Goal: Task Accomplishment & Management: Manage account settings

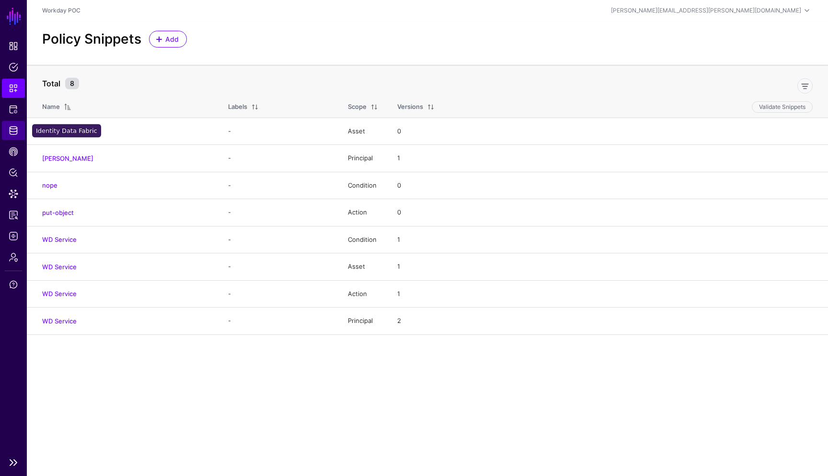
click at [11, 129] on span "Identity Data Fabric" at bounding box center [14, 131] width 10 height 10
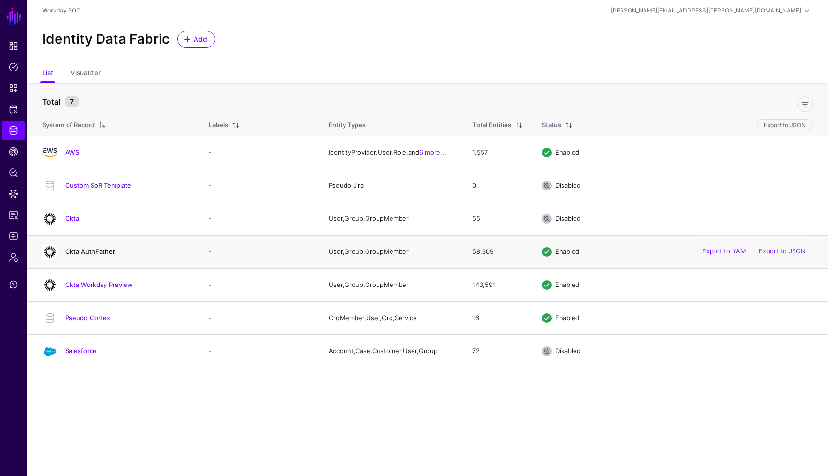
click at [105, 253] on link "Okta AuthFather" at bounding box center [90, 251] width 50 height 8
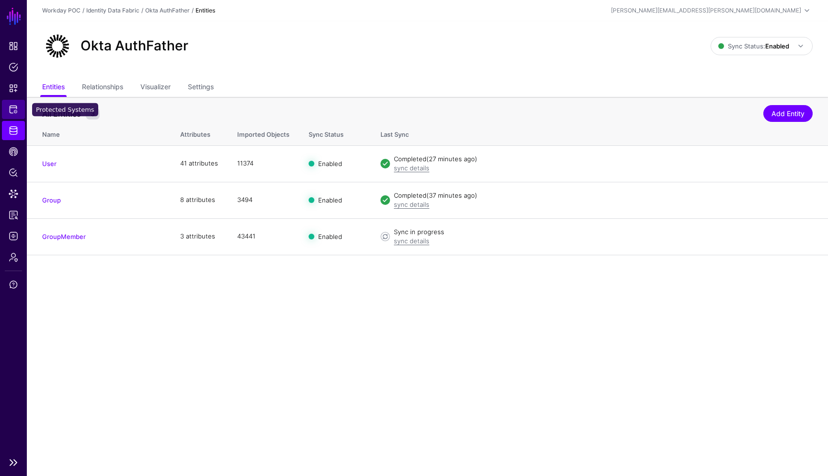
click at [15, 112] on span "Protected Systems" at bounding box center [14, 110] width 10 height 10
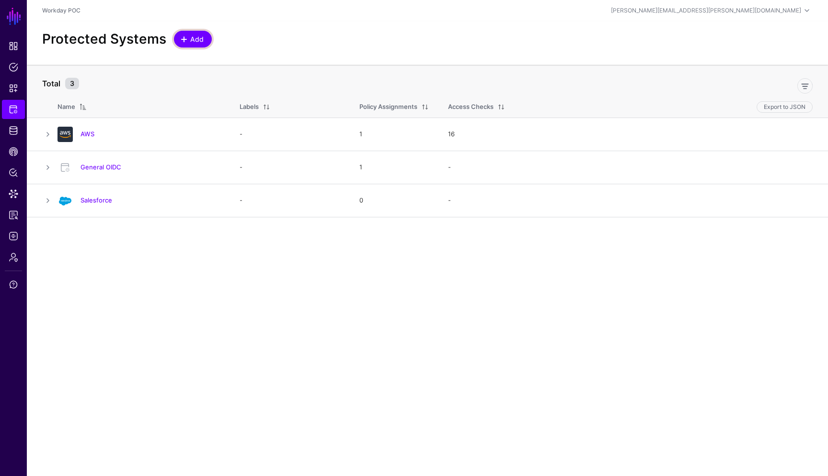
click at [197, 41] on span "Add" at bounding box center [197, 39] width 16 height 10
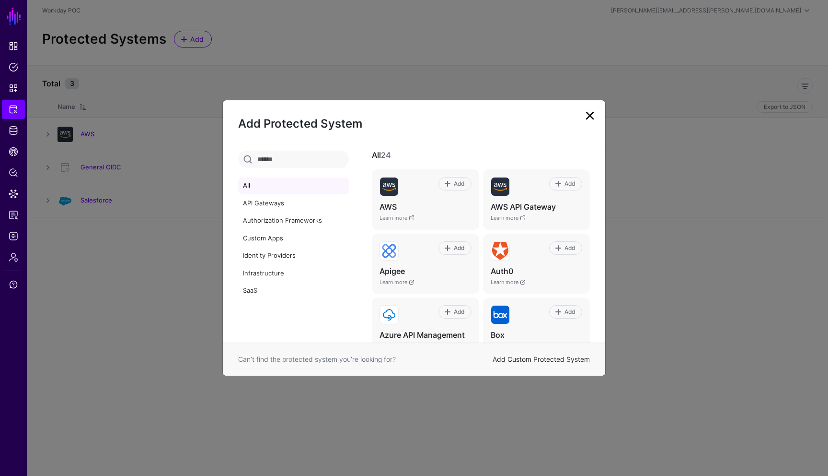
click at [538, 356] on link "Add Custom Protected System" at bounding box center [541, 359] width 97 height 8
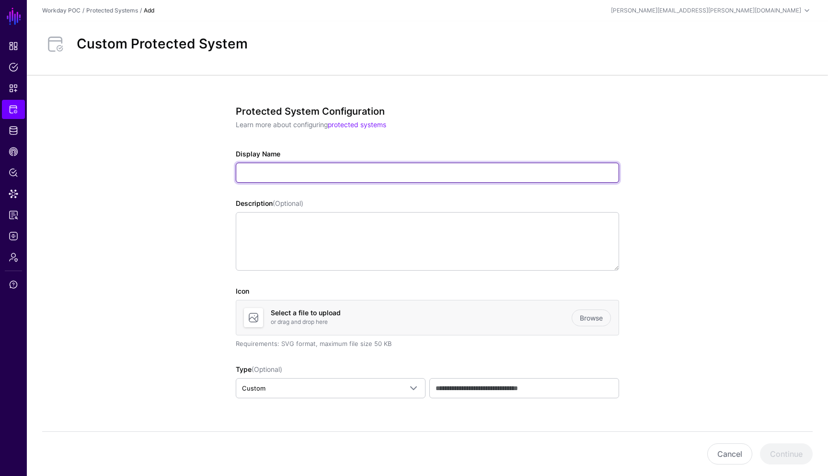
click at [337, 175] on input "Display Name" at bounding box center [428, 173] width 384 height 20
type input "**********"
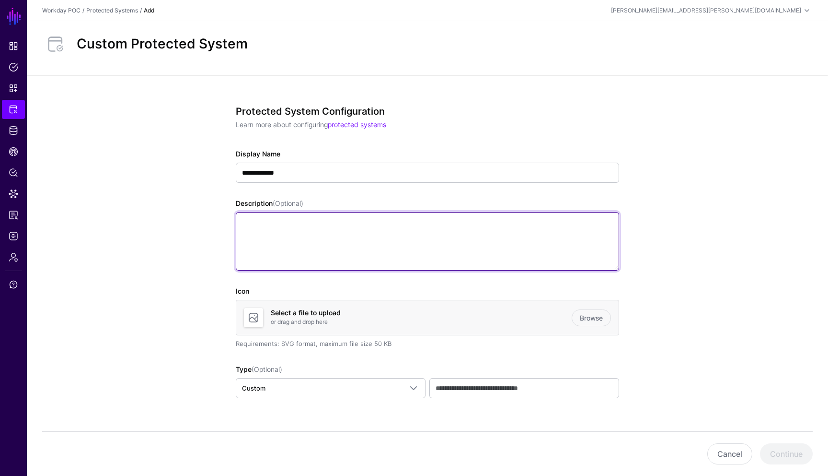
click at [308, 231] on textarea "Description (Optional)" at bounding box center [428, 241] width 384 height 58
type textarea "**********"
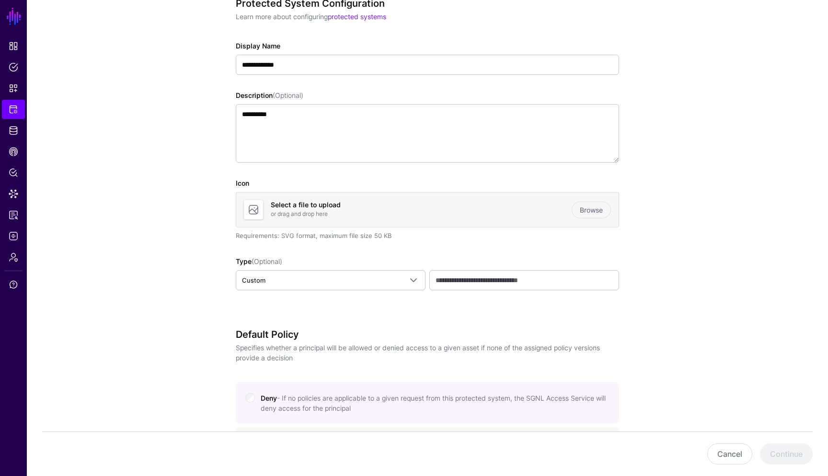
scroll to position [115, 0]
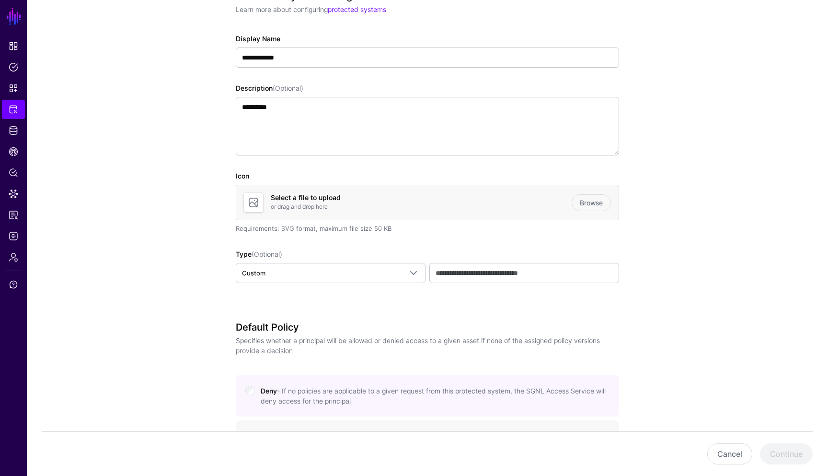
click at [627, 285] on div "**********" at bounding box center [427, 371] width 445 height 822
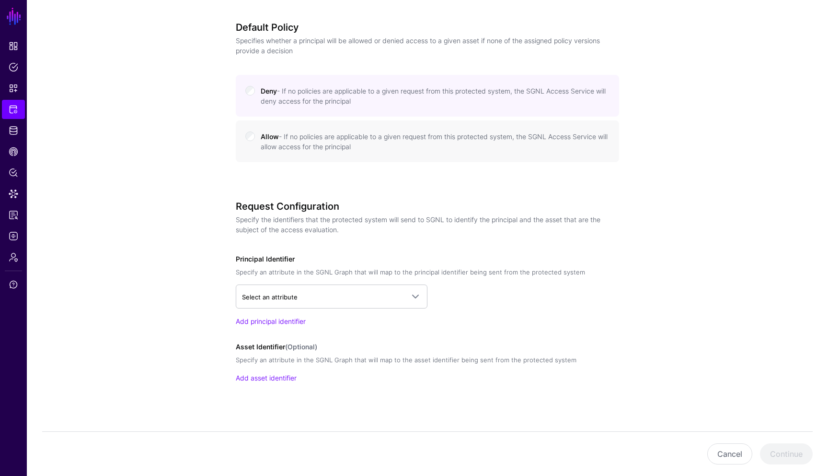
scroll to position [421, 0]
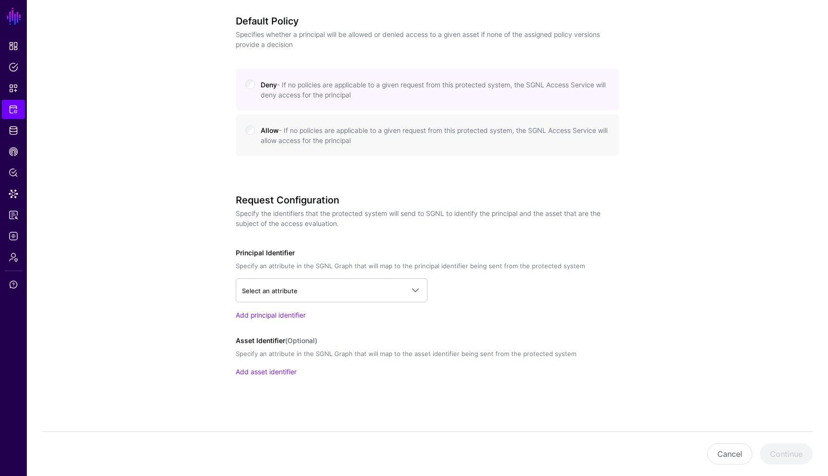
click at [629, 285] on div "**********" at bounding box center [427, 65] width 445 height 822
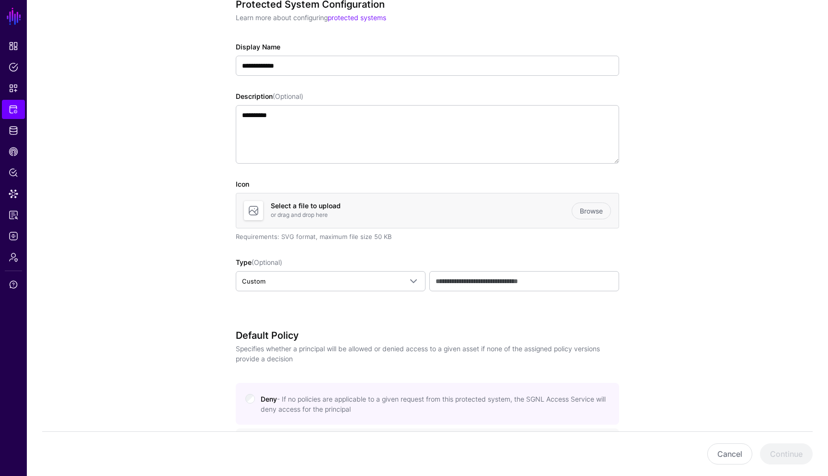
scroll to position [115, 0]
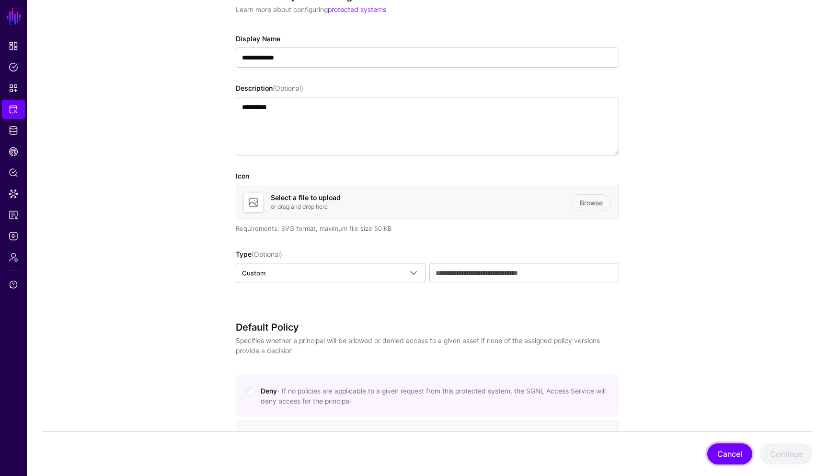
click at [730, 447] on button "Cancel" at bounding box center [730, 453] width 45 height 21
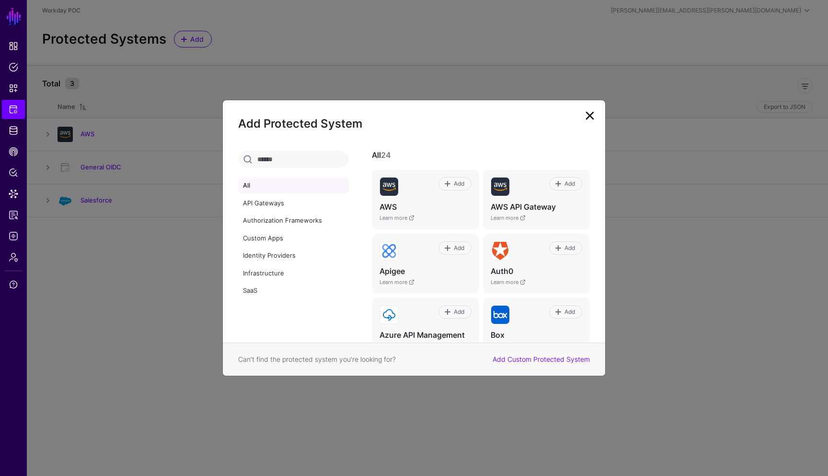
click at [589, 109] on link at bounding box center [590, 115] width 15 height 15
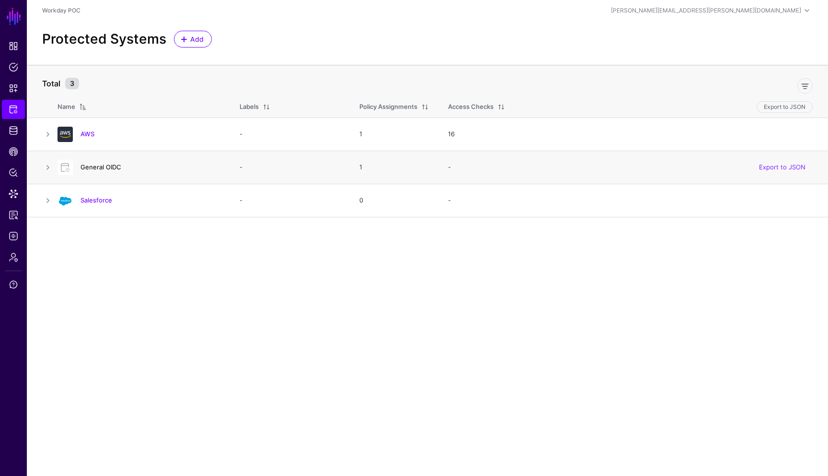
click at [110, 169] on link "General OIDC" at bounding box center [101, 167] width 41 height 8
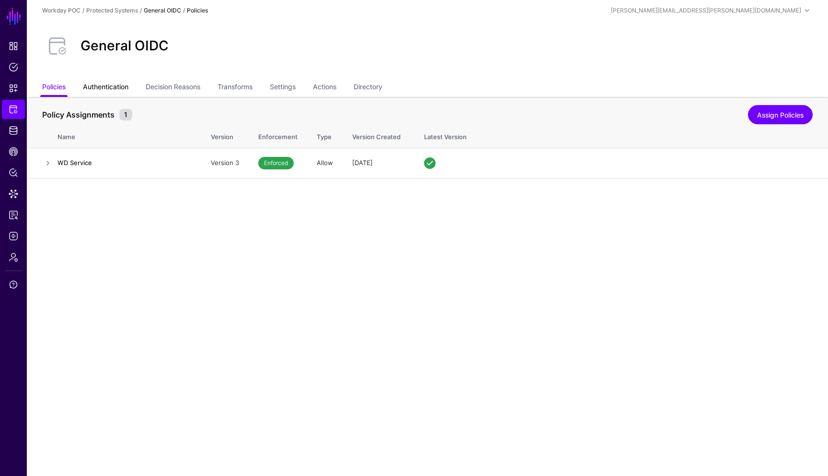
click at [117, 89] on link "Authentication" at bounding box center [106, 88] width 46 height 18
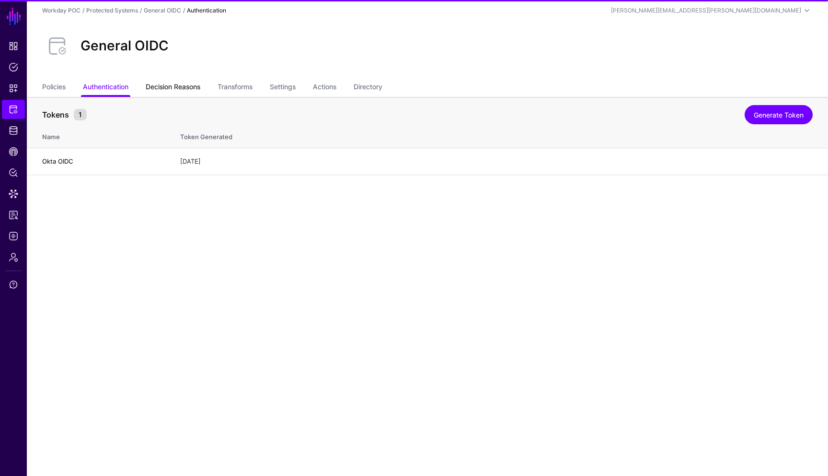
click at [179, 87] on link "Decision Reasons" at bounding box center [173, 88] width 55 height 18
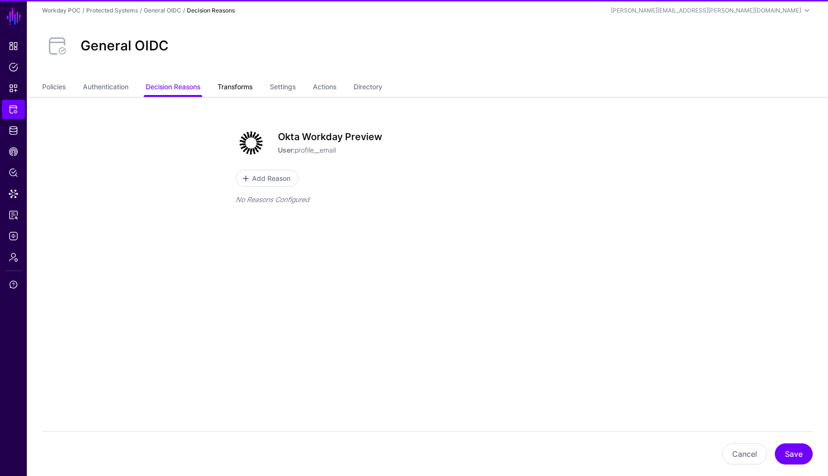
click at [236, 85] on link "Transforms" at bounding box center [235, 88] width 35 height 18
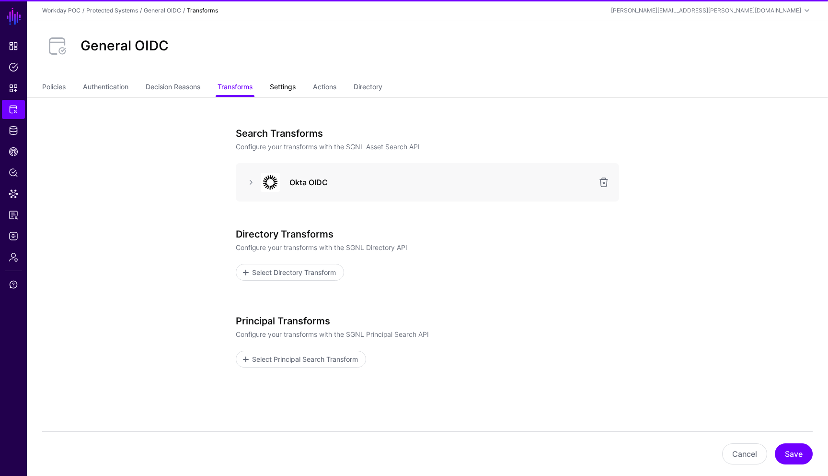
click at [285, 86] on link "Settings" at bounding box center [283, 88] width 26 height 18
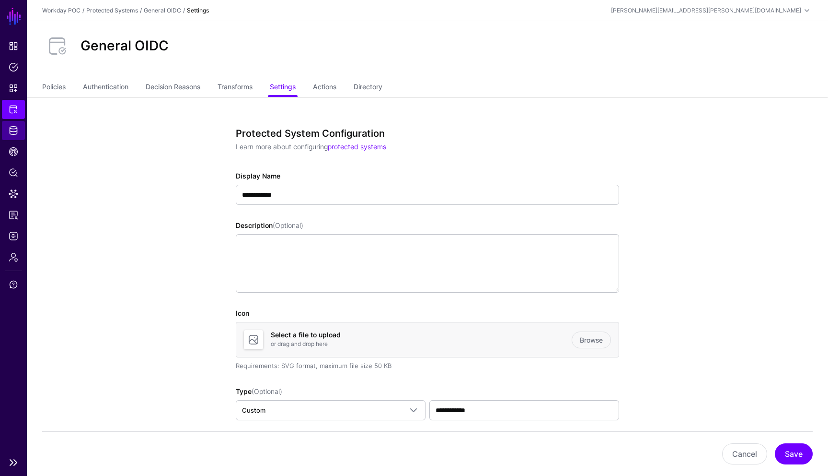
click at [12, 131] on span "Identity Data Fabric" at bounding box center [14, 131] width 10 height 10
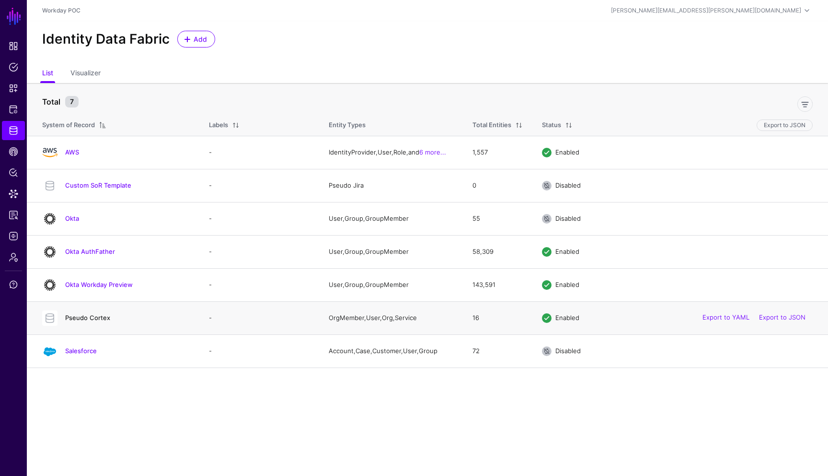
click at [94, 317] on link "Pseudo Cortex" at bounding box center [87, 318] width 45 height 8
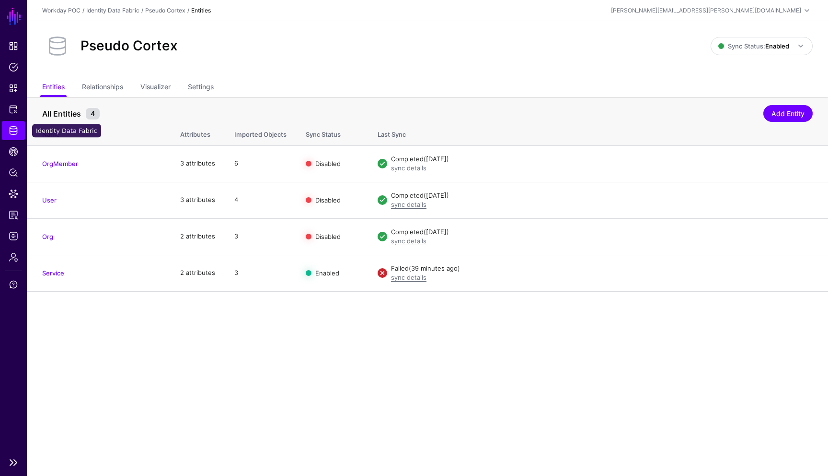
click at [17, 134] on span "Identity Data Fabric" at bounding box center [14, 131] width 10 height 10
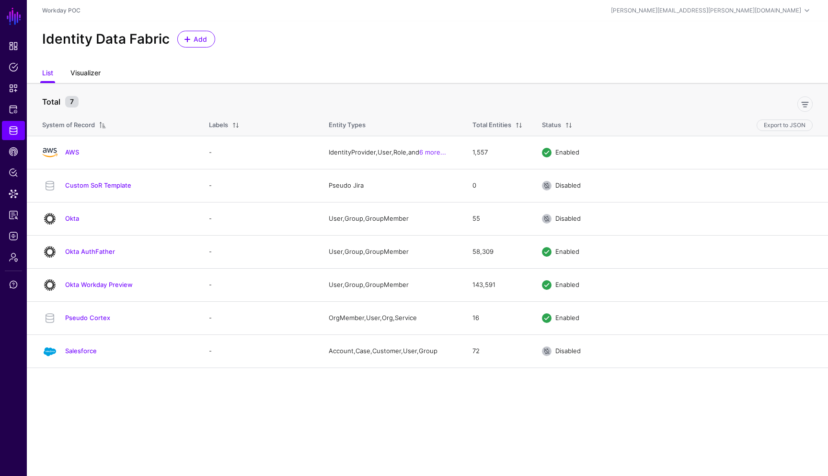
click at [92, 76] on link "Visualizer" at bounding box center [85, 74] width 30 height 18
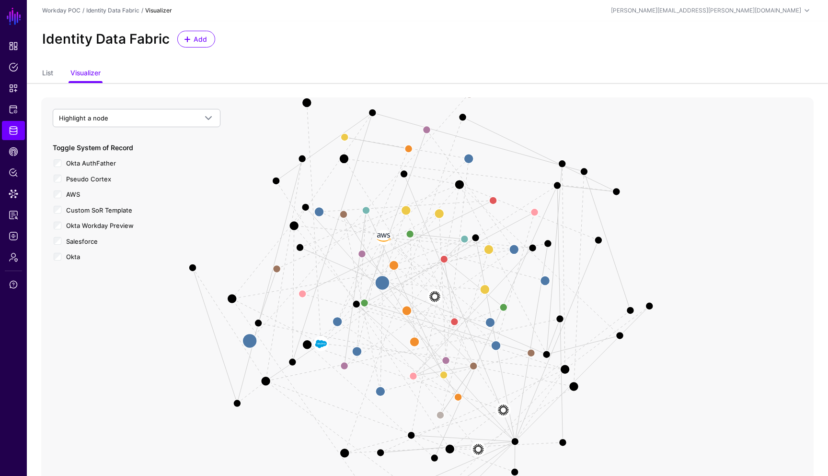
click at [97, 164] on span "Okta AuthFather" at bounding box center [91, 163] width 50 height 8
click at [503, 409] on image at bounding box center [503, 410] width 29 height 29
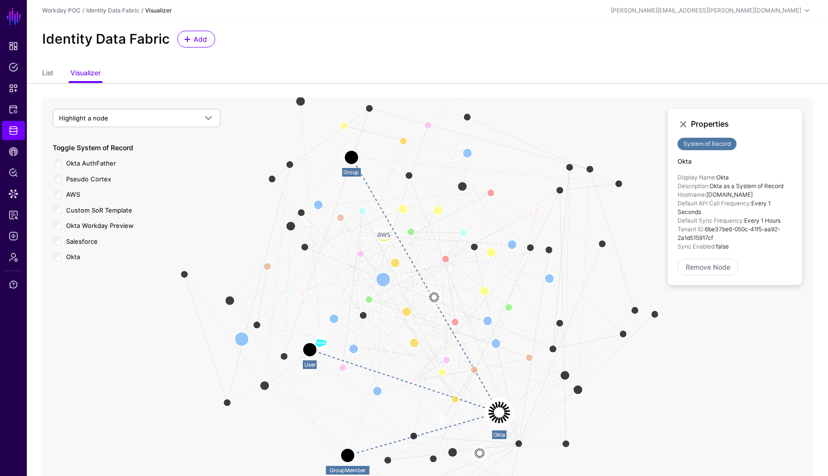
click at [682, 371] on icon "Member Group Membership User Manager User Member Group User Account Case Create…" at bounding box center [427, 289] width 773 height 384
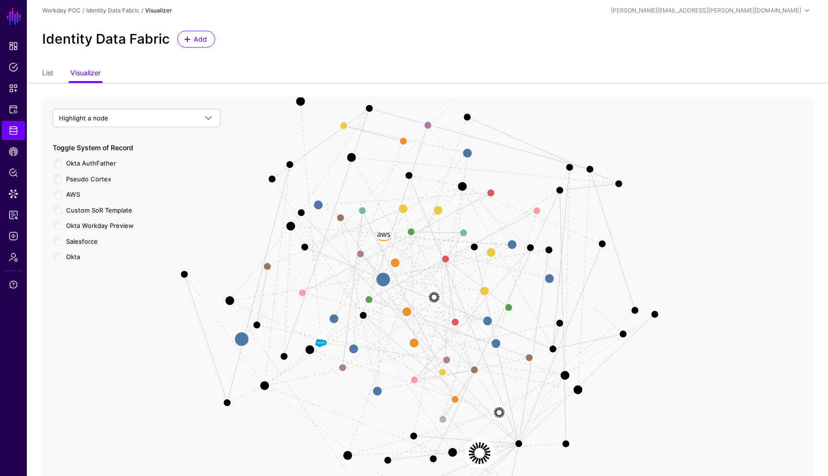
click at [481, 452] on image at bounding box center [480, 452] width 29 height 29
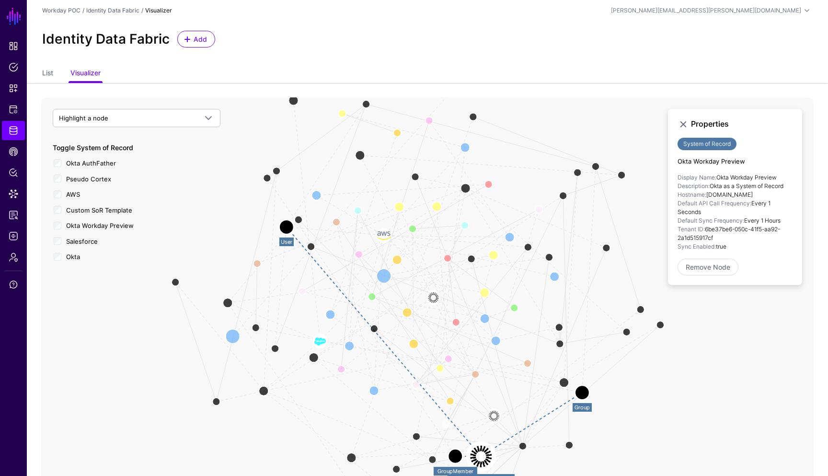
click at [156, 395] on icon "User Member Group Group Membership Member User Manager Cortex to [PERSON_NAME] …" at bounding box center [427, 289] width 773 height 384
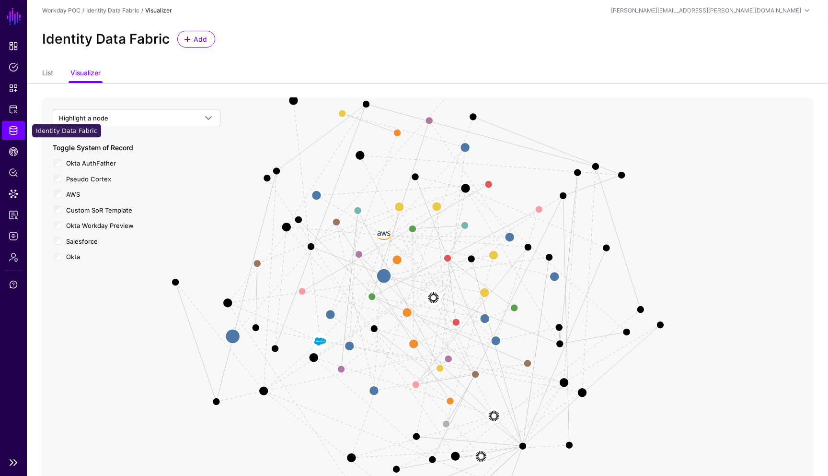
click at [18, 133] on link "Identity Data Fabric" at bounding box center [13, 130] width 23 height 19
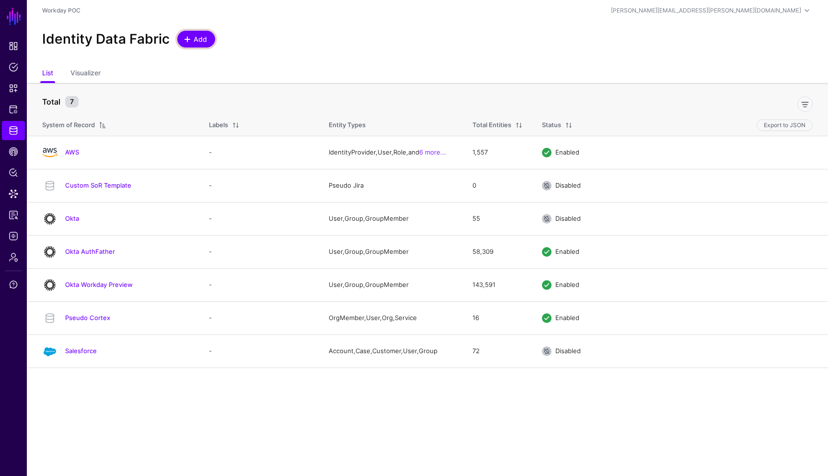
click at [209, 37] on link "Add" at bounding box center [196, 39] width 38 height 17
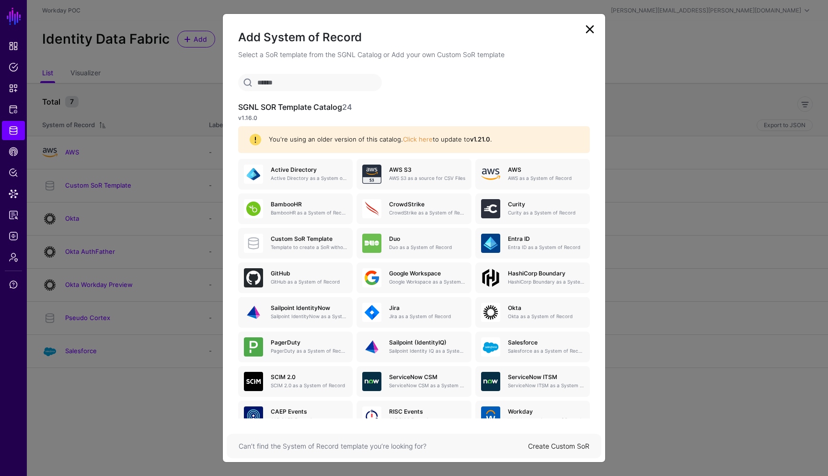
click at [552, 448] on link "Create Custom SoR" at bounding box center [558, 446] width 61 height 8
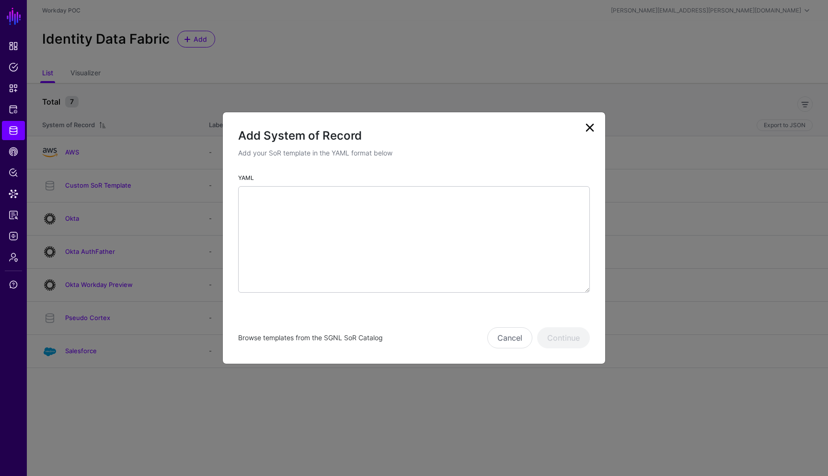
click at [370, 338] on link "Browse templates from the SGNL SoR Catalog" at bounding box center [310, 337] width 144 height 8
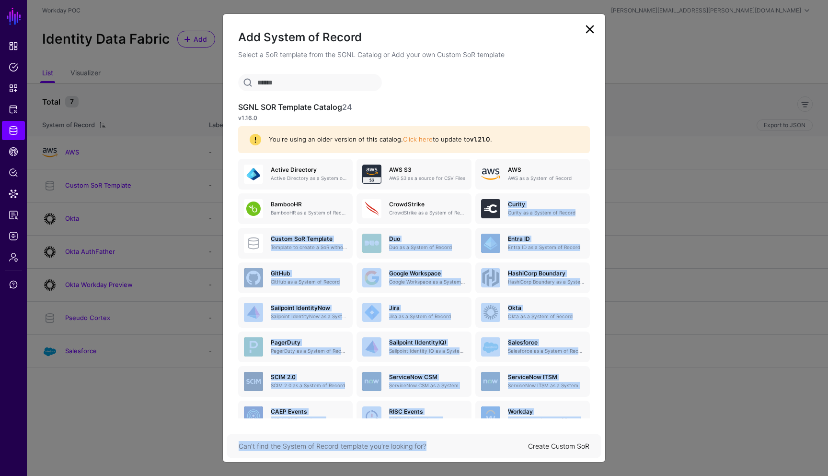
scroll to position [24, 0]
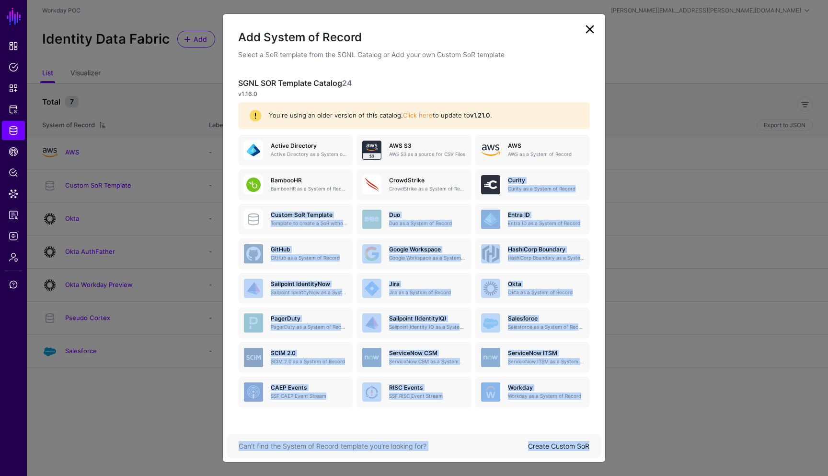
drag, startPoint x: 600, startPoint y: 196, endPoint x: 583, endPoint y: 453, distance: 257.5
click at [583, 453] on div "Add System of Record Select a SoR template from the SGNL Catalog or Add your ow…" at bounding box center [414, 237] width 384 height 449
click at [600, 388] on div "SGNL SOR Template Catalog 24 v1.16.0 You're using an older version of this cata…" at bounding box center [414, 246] width 383 height 344
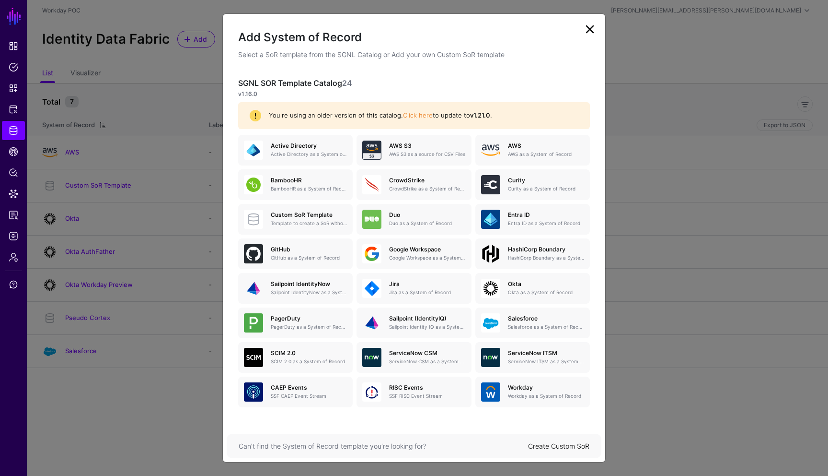
click at [590, 29] on link at bounding box center [590, 29] width 15 height 15
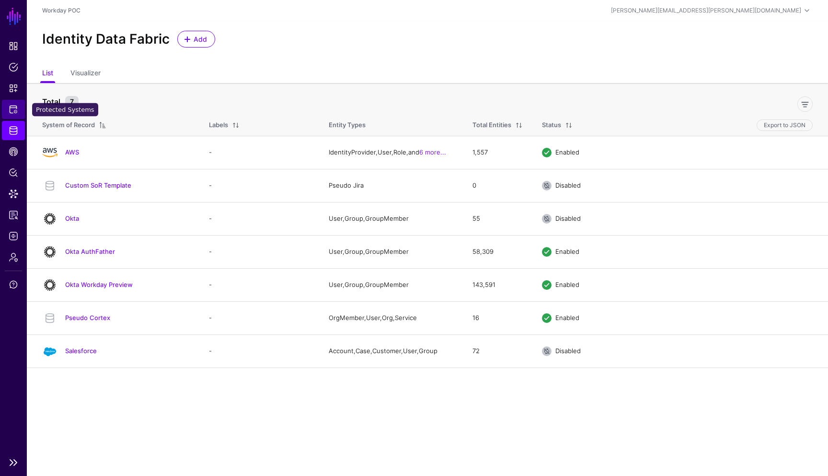
click at [13, 106] on span "Protected Systems" at bounding box center [14, 110] width 10 height 10
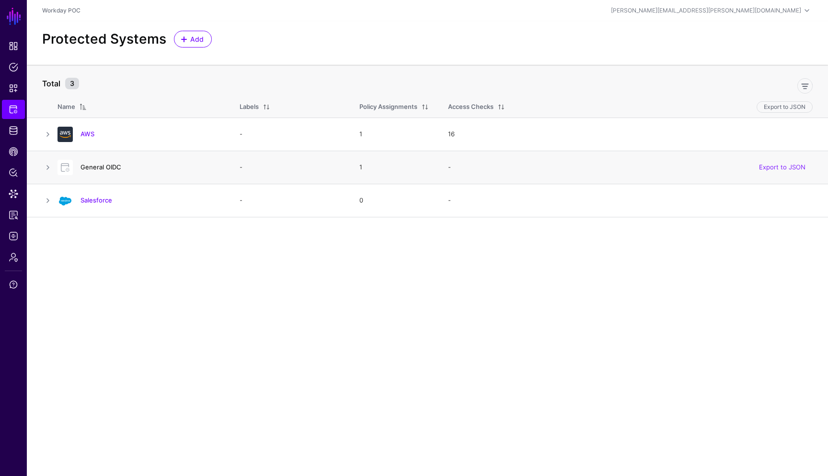
click at [87, 168] on link "General OIDC" at bounding box center [101, 167] width 41 height 8
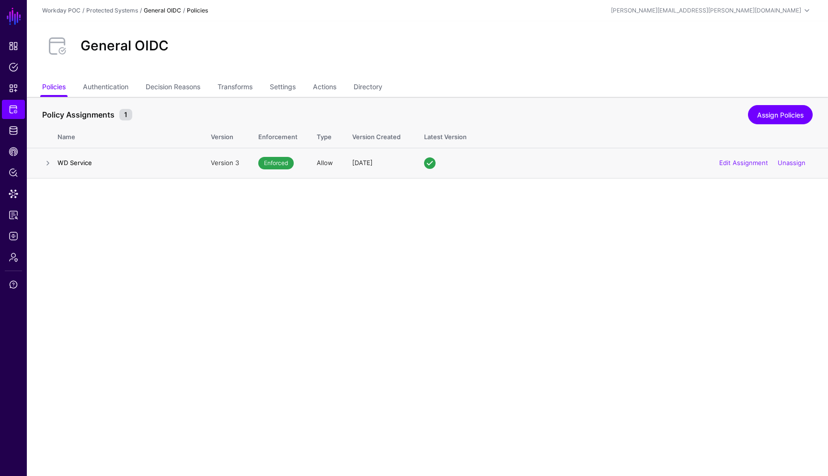
click at [73, 163] on h4 "WD Service" at bounding box center [125, 162] width 134 height 9
click at [47, 163] on link at bounding box center [48, 163] width 12 height 12
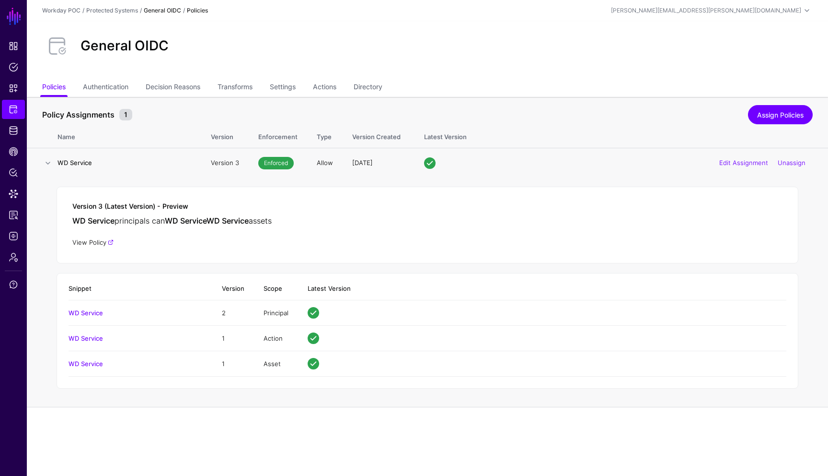
click at [95, 241] on link "View Policy" at bounding box center [92, 242] width 41 height 8
click at [13, 262] on link "Admin" at bounding box center [13, 256] width 23 height 19
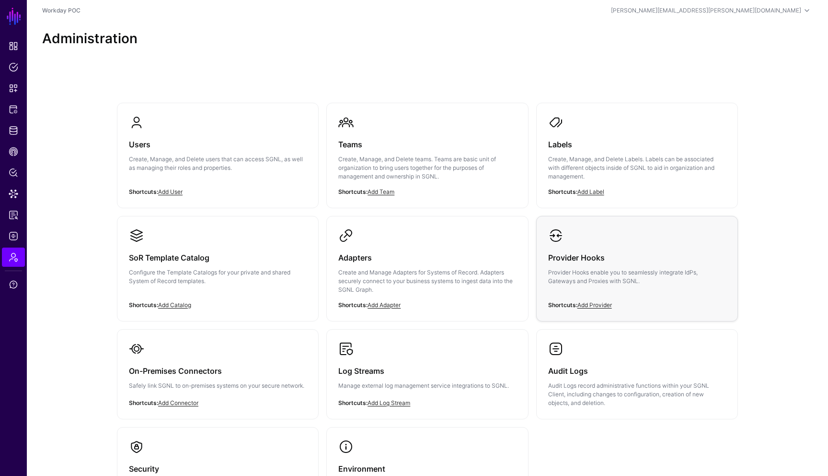
click at [614, 281] on p "Provider Hooks enable you to seamlessly integrate IdPs, Gateways and Proxies wi…" at bounding box center [637, 276] width 178 height 17
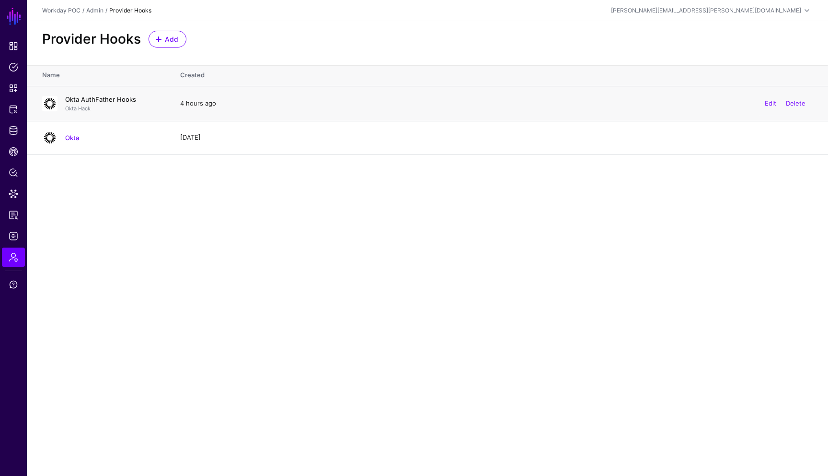
click at [119, 101] on link "Okta AuthFather Hooks" at bounding box center [100, 99] width 71 height 8
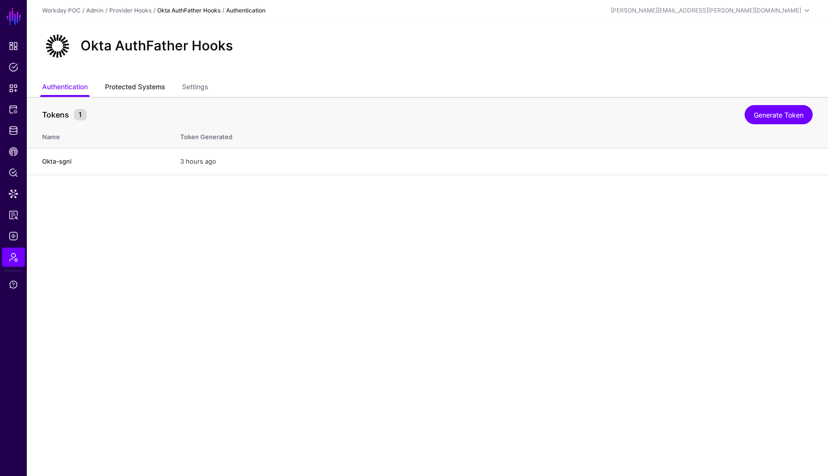
click at [134, 91] on link "Protected Systems" at bounding box center [135, 88] width 60 height 18
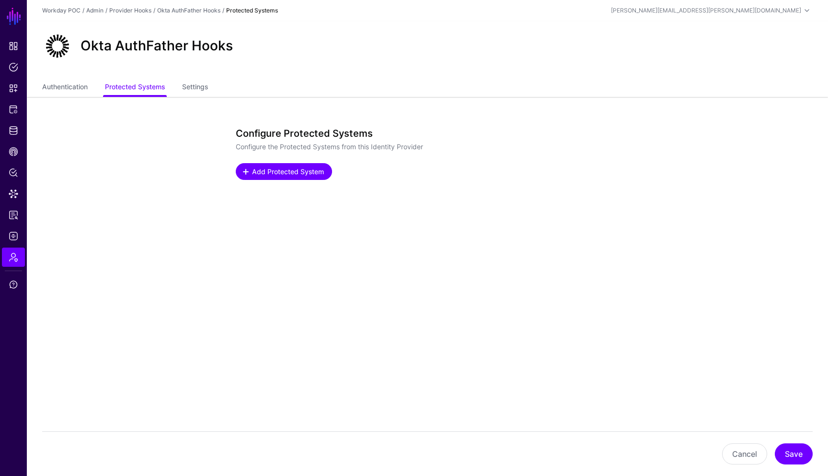
click at [307, 175] on span "Add Protected System" at bounding box center [288, 171] width 74 height 10
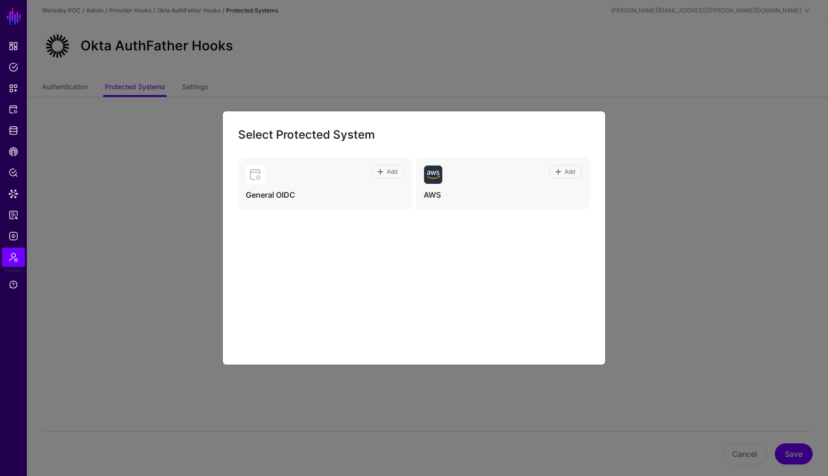
click at [142, 234] on ngb-modal-window "Select Protected System Add General OIDC Add AWS" at bounding box center [414, 238] width 828 height 476
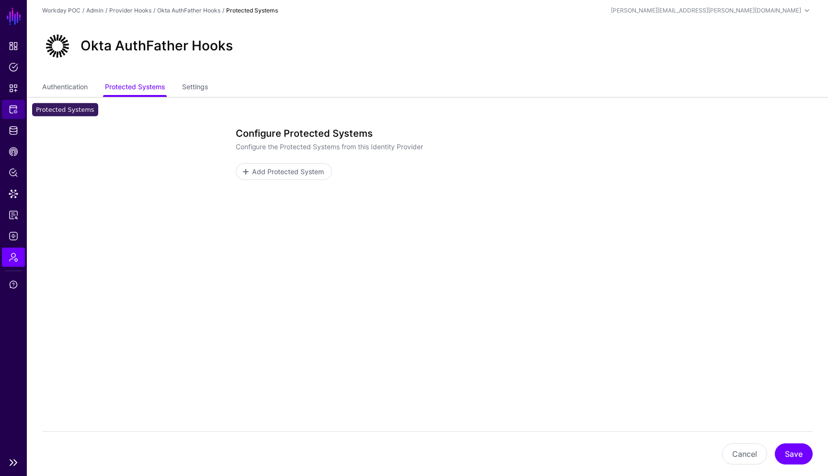
click at [12, 112] on span "Protected Systems" at bounding box center [14, 110] width 10 height 10
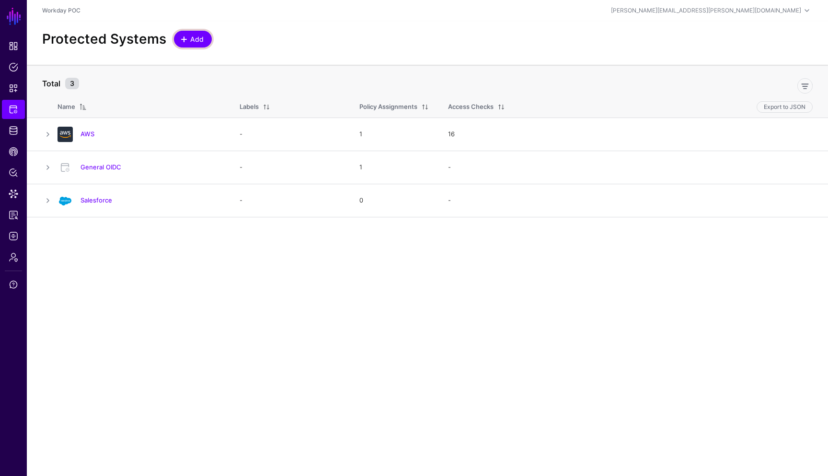
click at [206, 36] on link "Add" at bounding box center [193, 39] width 38 height 17
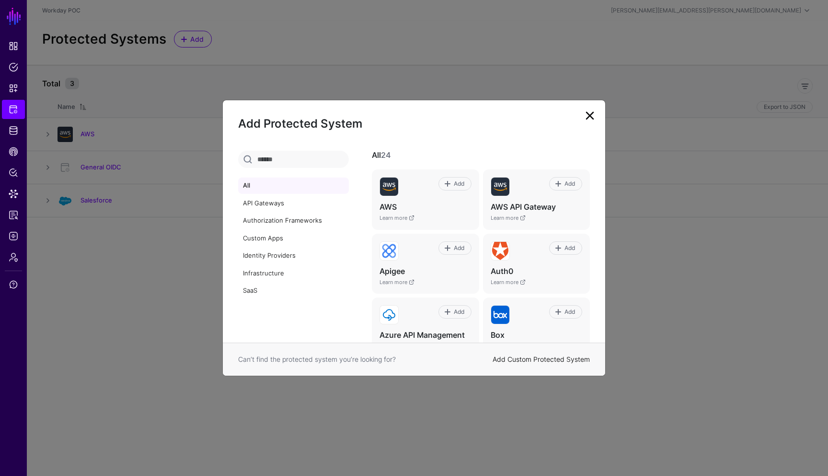
click at [555, 358] on link "Add Custom Protected System" at bounding box center [541, 359] width 97 height 8
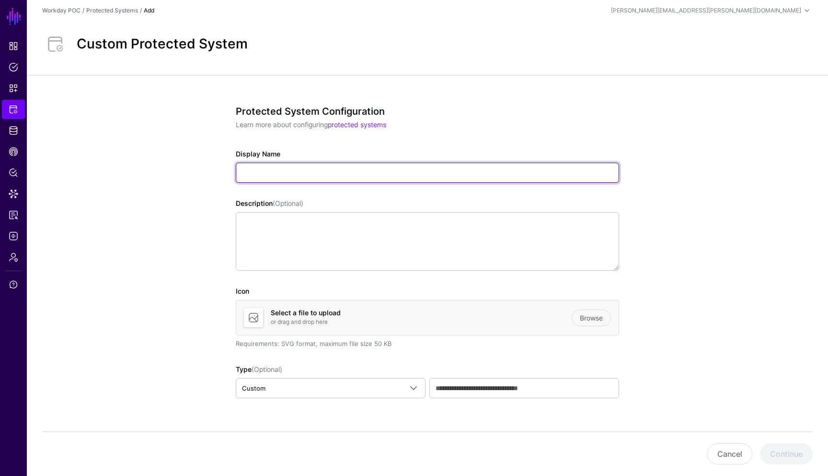
click at [320, 172] on input "Display Name" at bounding box center [428, 173] width 384 height 20
type input "**********"
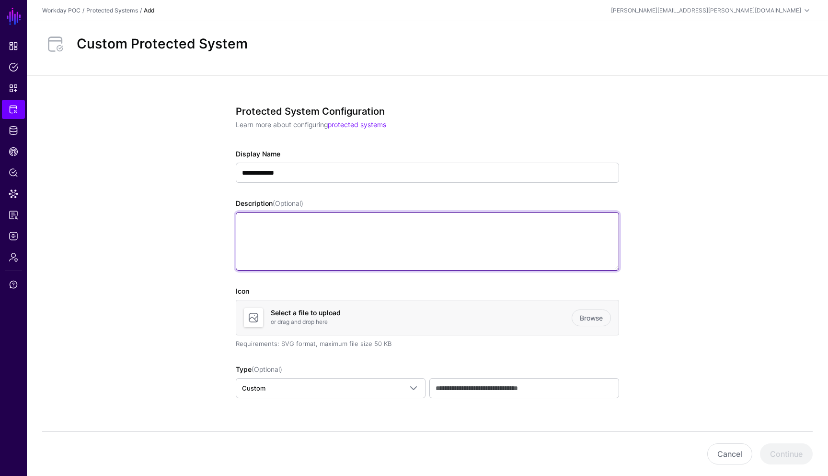
click at [283, 233] on textarea "Description (Optional)" at bounding box center [428, 241] width 384 height 58
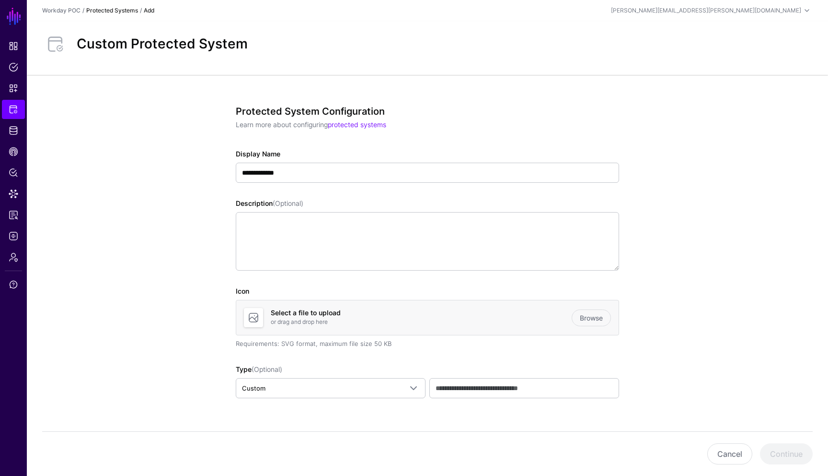
click at [112, 13] on link "Protected Systems" at bounding box center [112, 10] width 52 height 7
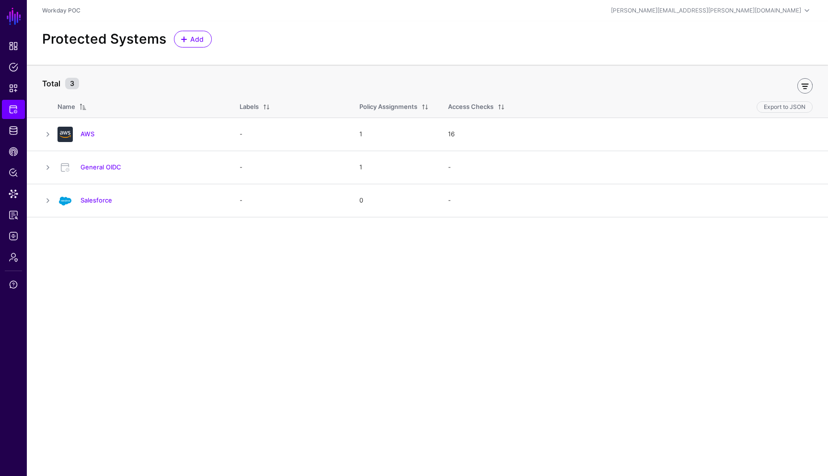
click at [808, 86] on link at bounding box center [805, 85] width 15 height 15
click at [47, 201] on link at bounding box center [48, 201] width 12 height 12
click at [91, 201] on link "Salesforce" at bounding box center [97, 200] width 32 height 8
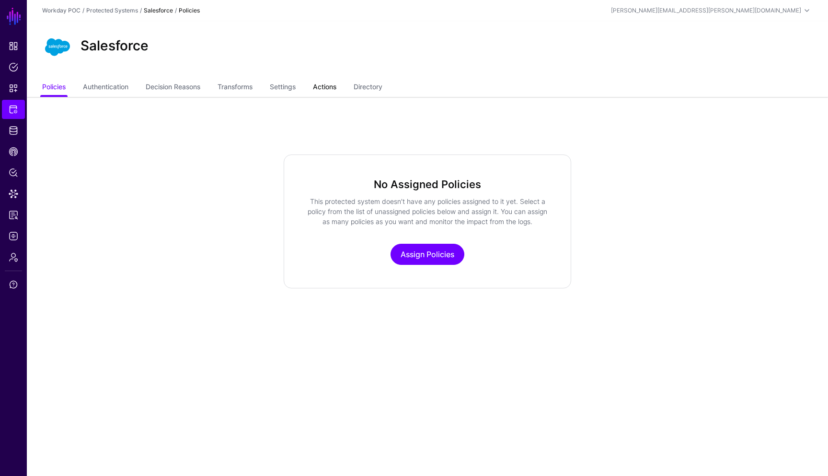
click at [325, 85] on link "Actions" at bounding box center [324, 88] width 23 height 18
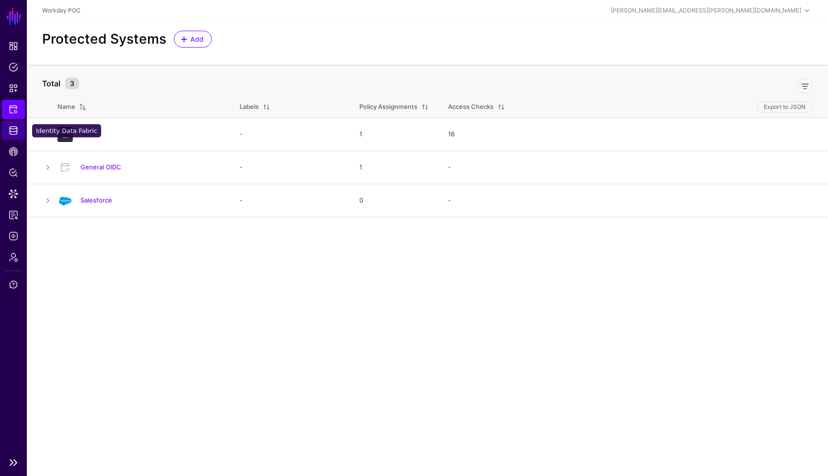
click at [9, 130] on span "Identity Data Fabric" at bounding box center [14, 131] width 10 height 10
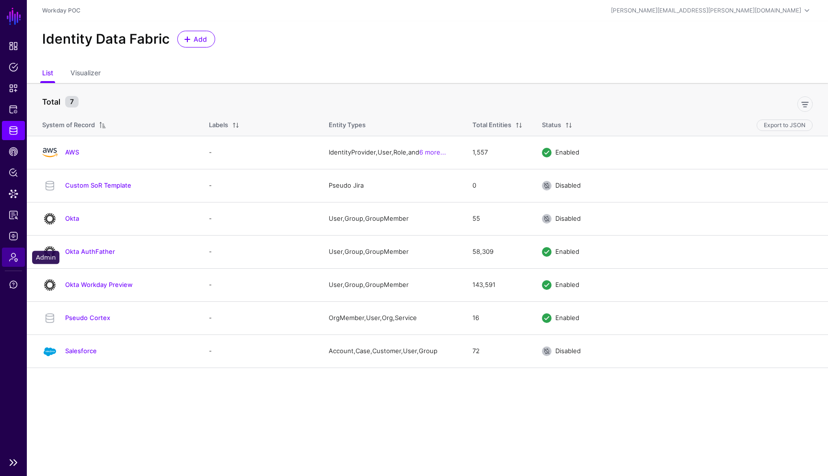
click at [15, 261] on span "Admin" at bounding box center [14, 257] width 10 height 10
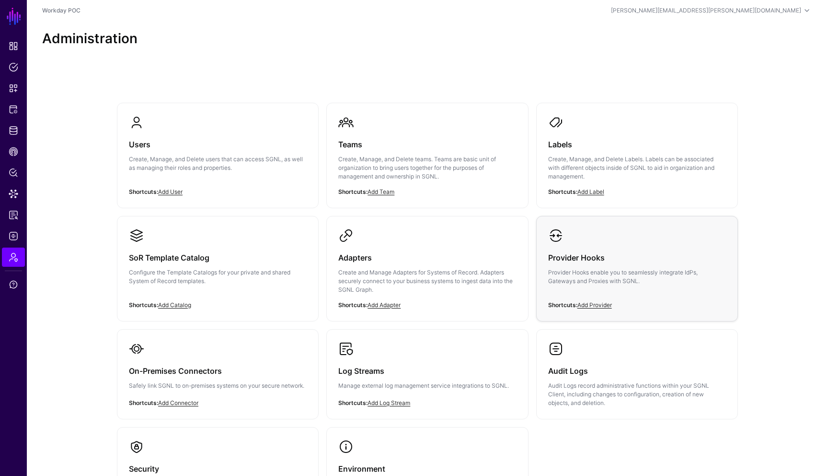
click at [618, 264] on h3 "Provider Hooks" at bounding box center [637, 257] width 178 height 13
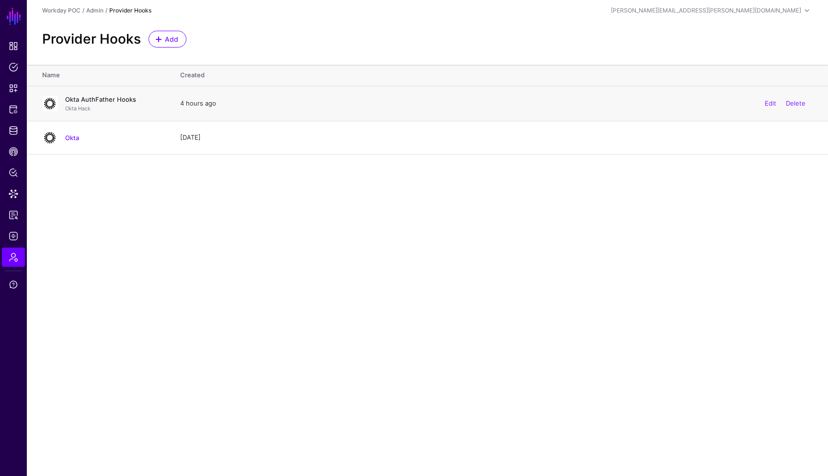
click at [108, 100] on link "Okta AuthFather Hooks" at bounding box center [100, 99] width 71 height 8
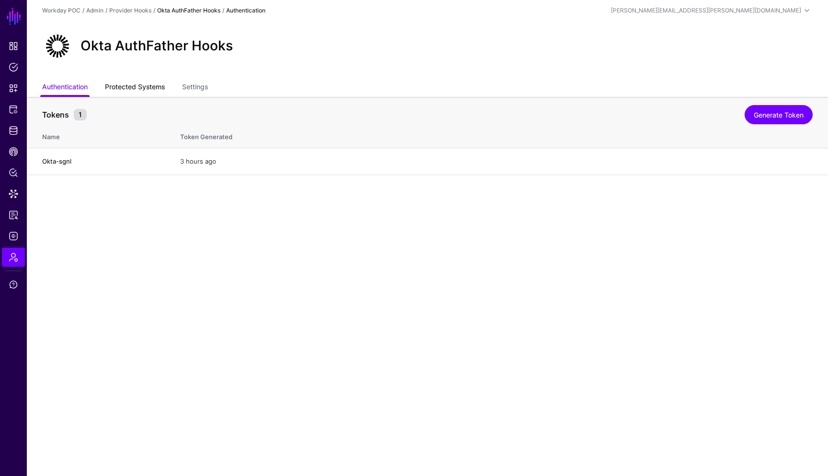
click at [145, 89] on link "Protected Systems" at bounding box center [135, 88] width 60 height 18
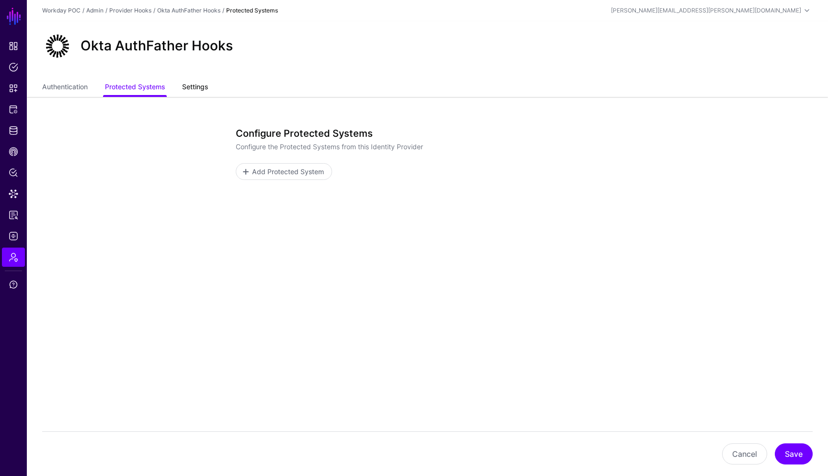
click at [192, 92] on link "Settings" at bounding box center [195, 88] width 26 height 18
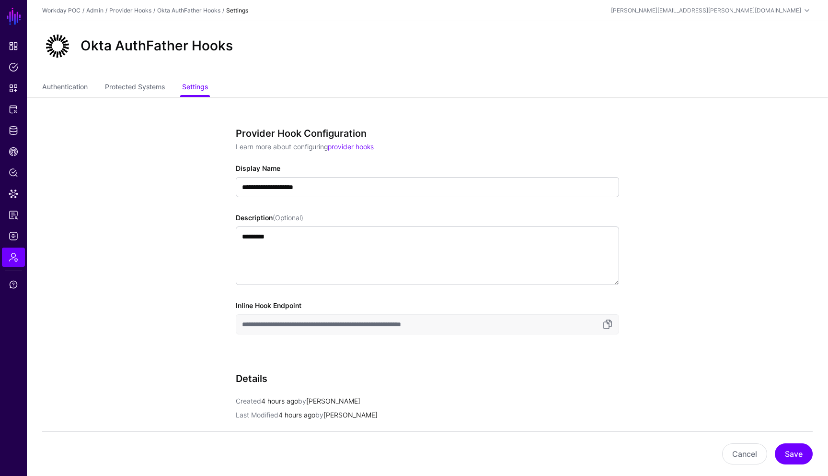
click at [651, 341] on app-admin-providers-item-edit "**********" at bounding box center [428, 359] width 802 height 525
click at [142, 88] on link "Protected Systems" at bounding box center [135, 88] width 60 height 18
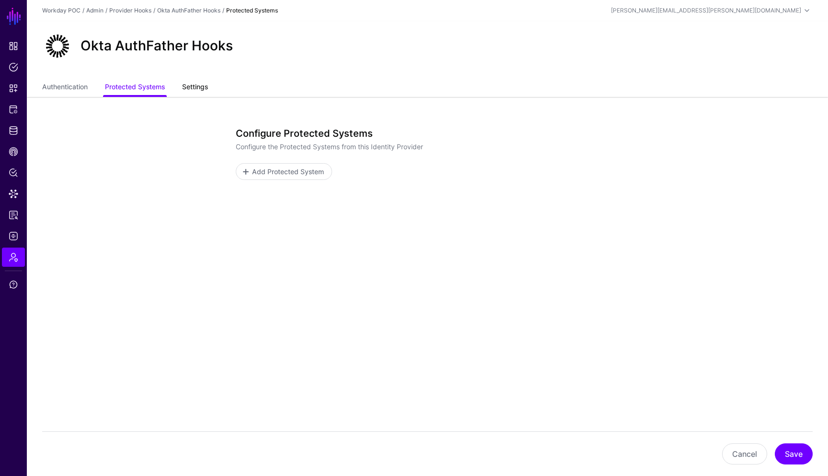
click at [202, 87] on link "Settings" at bounding box center [195, 88] width 26 height 18
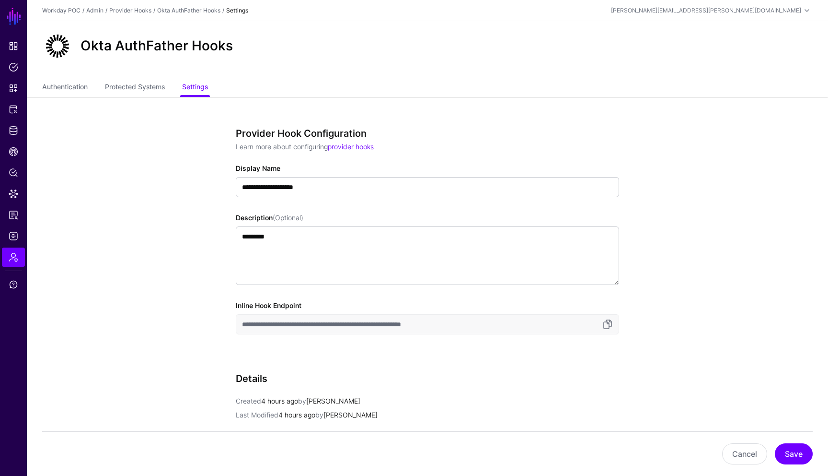
click at [466, 324] on input "**********" at bounding box center [428, 324] width 384 height 20
click at [464, 328] on input "**********" at bounding box center [428, 324] width 384 height 20
click at [466, 326] on input "**********" at bounding box center [428, 324] width 384 height 20
click at [12, 110] on span "Protected Systems" at bounding box center [14, 110] width 10 height 10
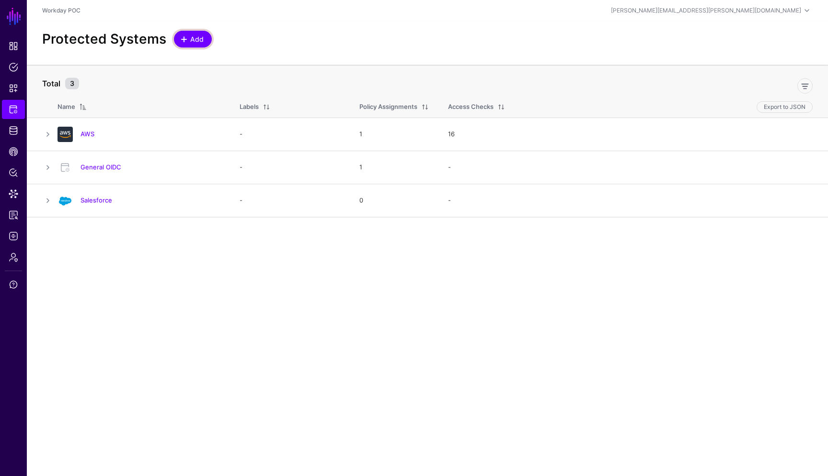
click at [199, 40] on span "Add" at bounding box center [197, 39] width 16 height 10
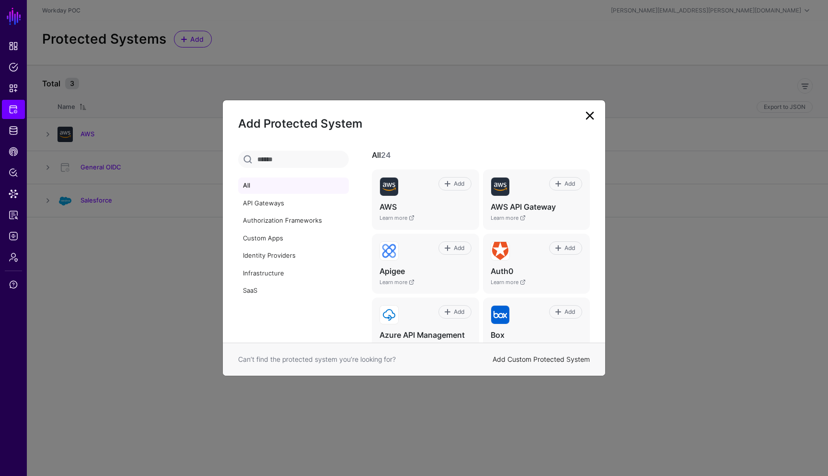
click at [556, 357] on link "Add Custom Protected System" at bounding box center [541, 359] width 97 height 8
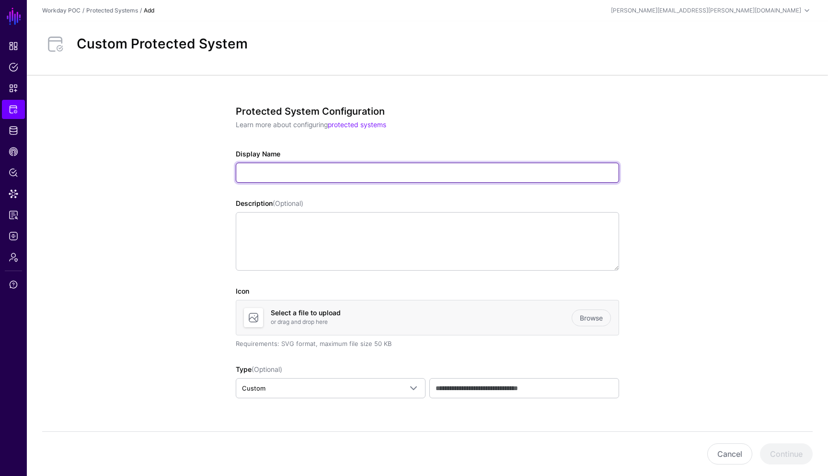
click at [373, 171] on input "Display Name" at bounding box center [428, 173] width 384 height 20
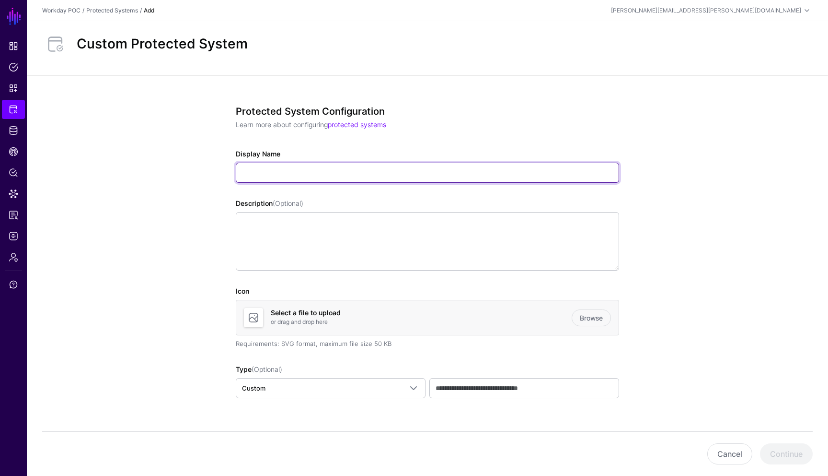
click at [292, 174] on input "Display Name" at bounding box center [428, 173] width 384 height 20
type input "**********"
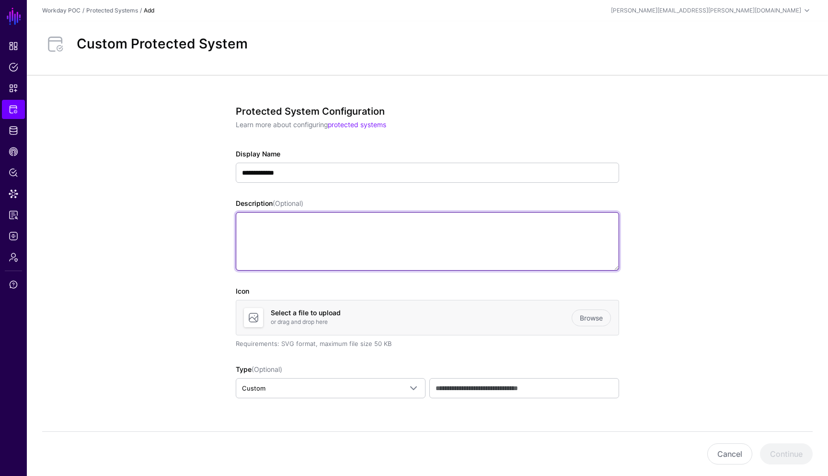
click at [269, 237] on textarea "Description (Optional)" at bounding box center [428, 241] width 384 height 58
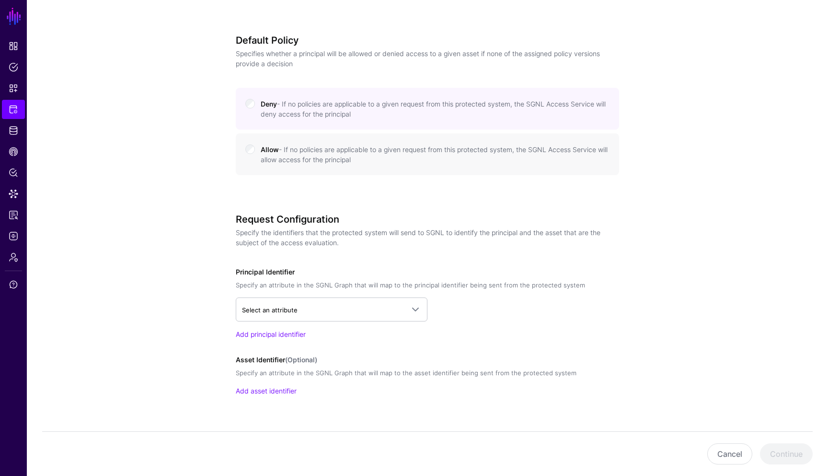
scroll to position [421, 0]
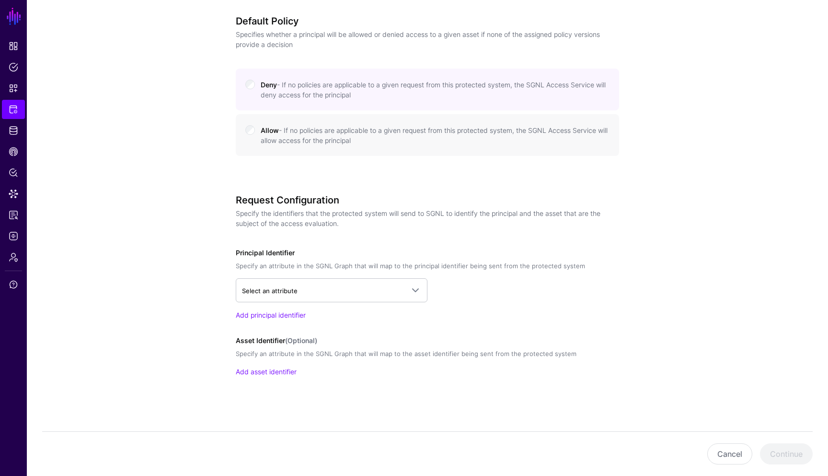
click at [494, 335] on div "Asset Identifier (Optional) Specify an attribute in the SGNL Graph that will ma…" at bounding box center [428, 355] width 384 height 41
click at [537, 302] on div "Select an attribute AWS IdentityProvider > Arn IdentityProvider > AccountId Use…" at bounding box center [428, 299] width 384 height 42
click at [415, 296] on link "Select an attribute" at bounding box center [332, 290] width 192 height 24
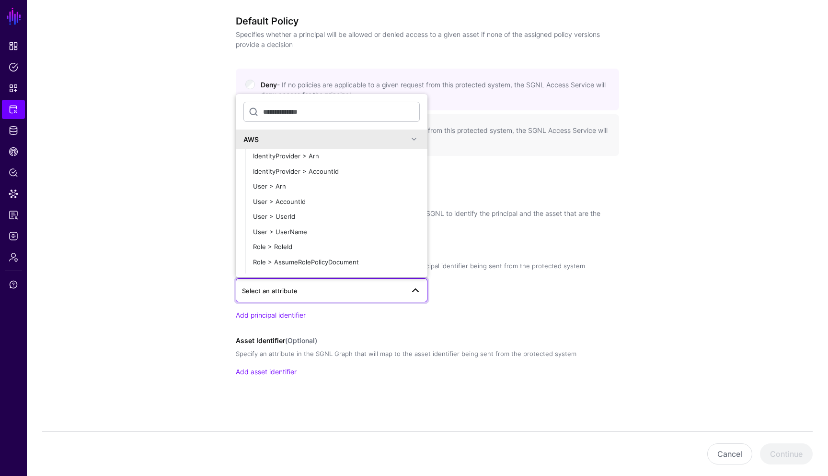
click at [415, 143] on span at bounding box center [414, 139] width 12 height 12
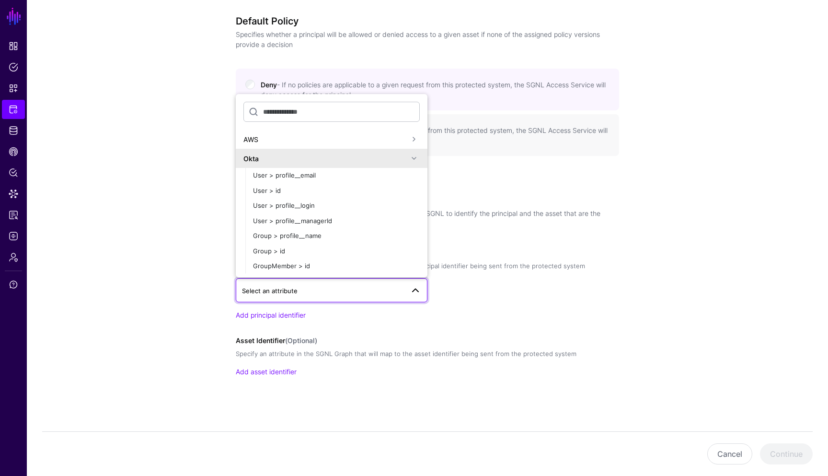
click at [488, 337] on div "Asset Identifier (Optional) Specify an attribute in the SGNL Graph that will ma…" at bounding box center [428, 355] width 384 height 41
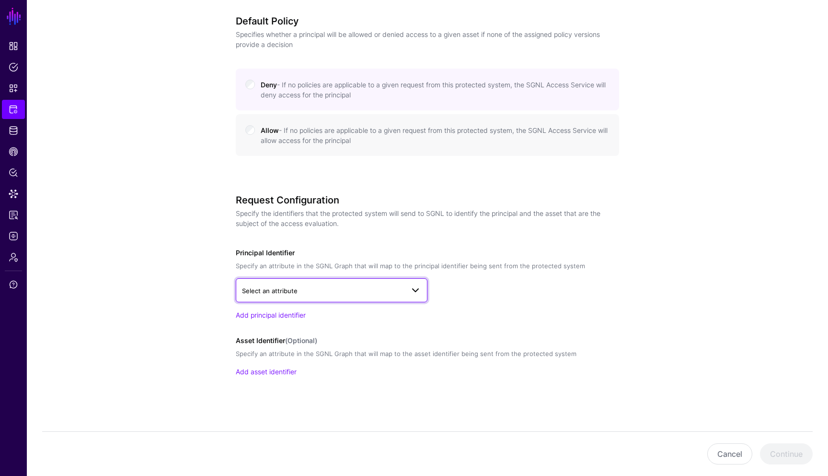
click at [415, 296] on link "Select an attribute" at bounding box center [332, 290] width 192 height 24
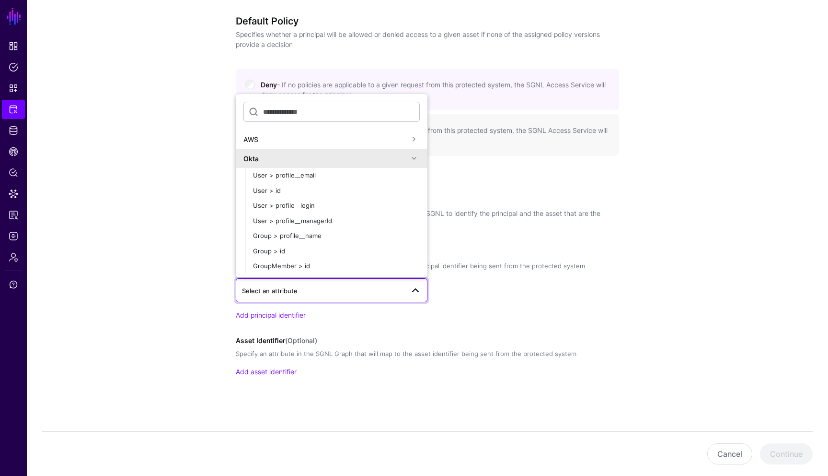
click at [416, 156] on span at bounding box center [414, 158] width 12 height 12
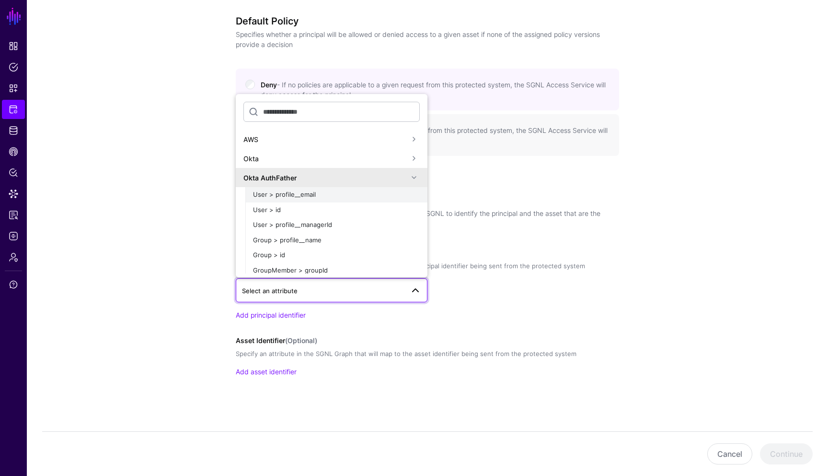
click at [302, 197] on span "User > profile__email" at bounding box center [284, 194] width 63 height 8
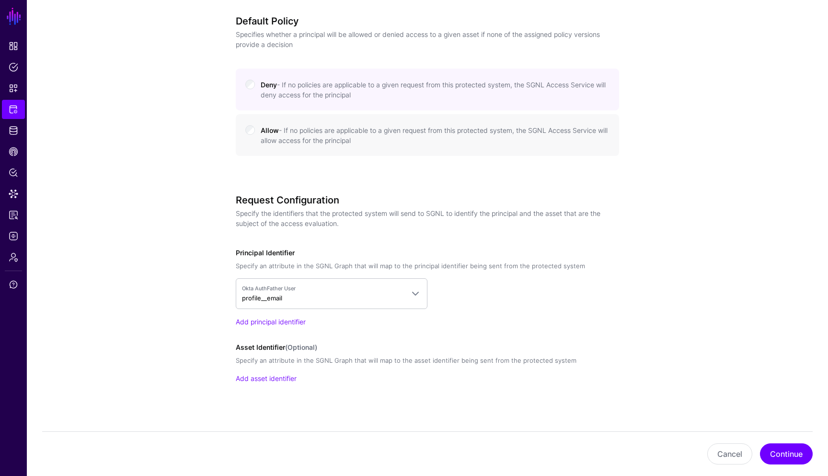
click at [484, 312] on div "Okta AuthFather User profile__email AWS Okta Okta AuthFather User > profile__em…" at bounding box center [428, 302] width 384 height 48
click at [437, 321] on div "Add principal identifier" at bounding box center [428, 321] width 384 height 10
click at [290, 380] on link "Add asset identifier" at bounding box center [266, 378] width 61 height 8
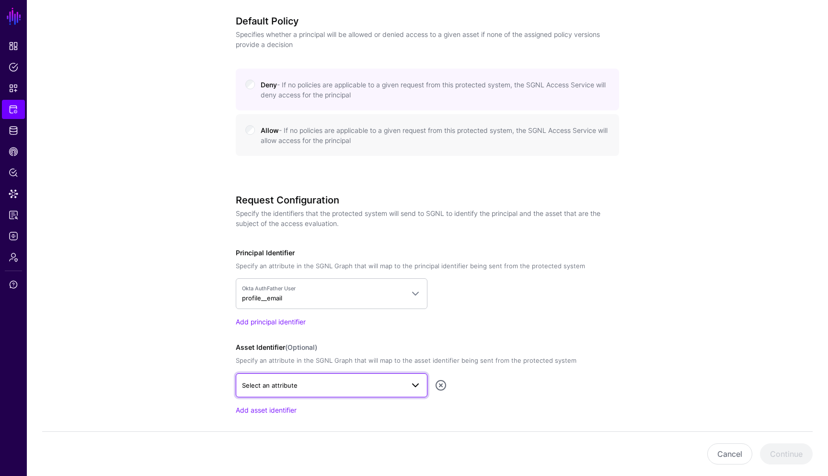
click at [413, 391] on link "Select an attribute" at bounding box center [332, 385] width 192 height 24
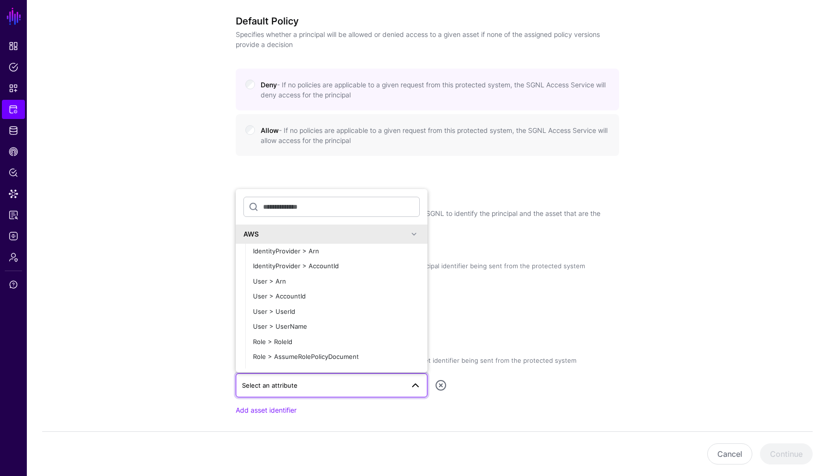
click at [530, 327] on div "Request Configuration Specify the identifiers that the protected system will se…" at bounding box center [428, 317] width 384 height 247
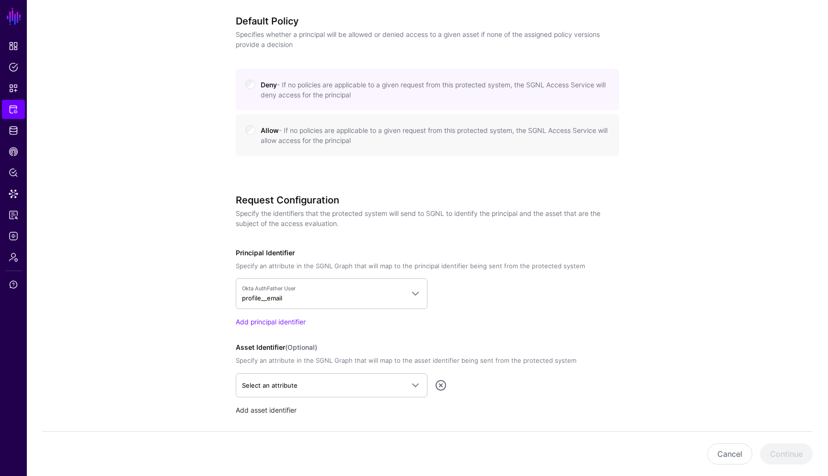
click at [286, 410] on link "Add asset identifier" at bounding box center [266, 410] width 61 height 8
click at [440, 418] on link at bounding box center [441, 417] width 12 height 12
click at [352, 386] on span "Select an attribute" at bounding box center [323, 385] width 162 height 11
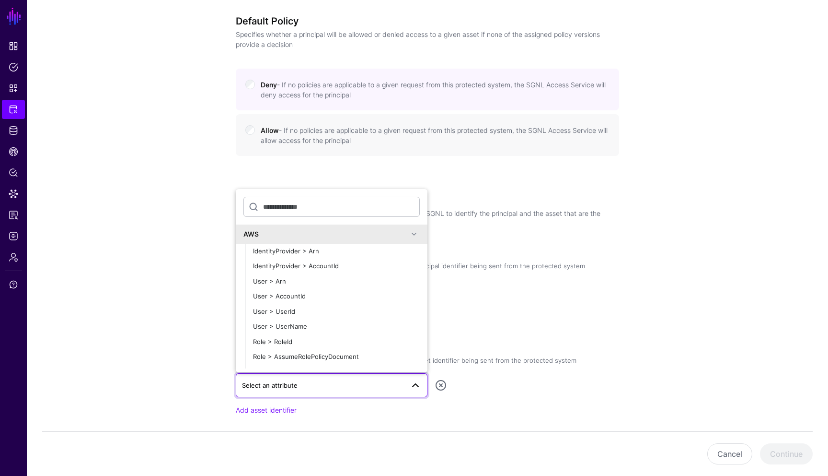
click at [415, 234] on span at bounding box center [414, 234] width 12 height 12
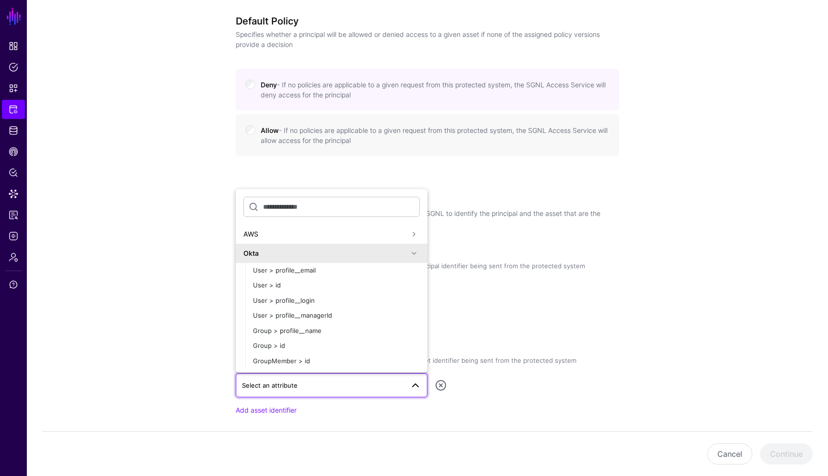
click at [469, 321] on div "Add principal identifier" at bounding box center [428, 321] width 384 height 10
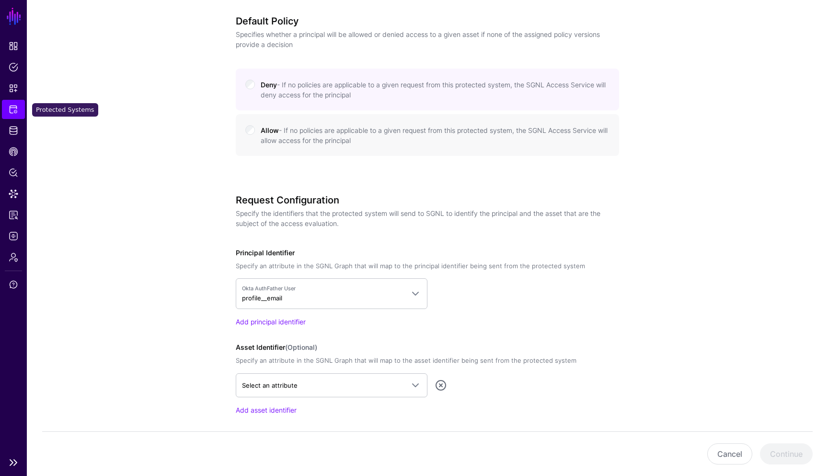
click at [14, 108] on span "Protected Systems" at bounding box center [14, 110] width 10 height 10
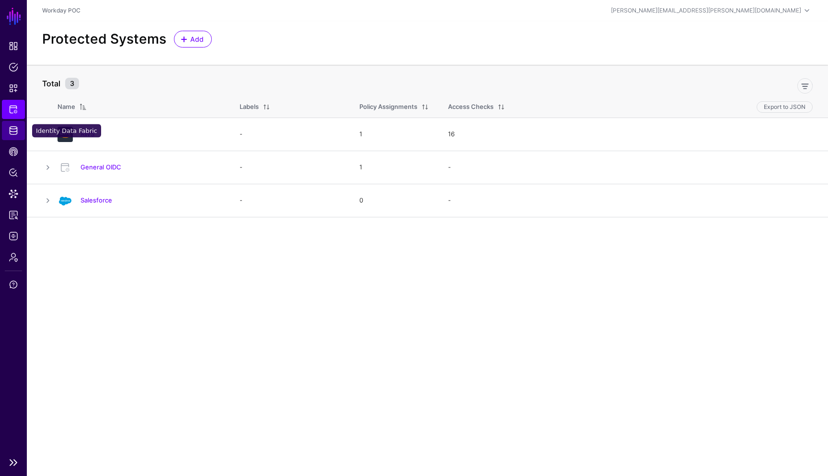
click at [14, 135] on link "Identity Data Fabric" at bounding box center [13, 130] width 23 height 19
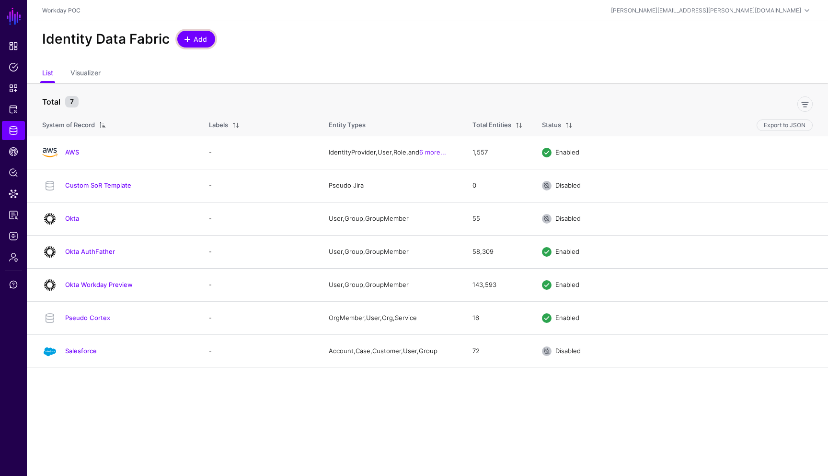
click at [199, 38] on span "Add" at bounding box center [201, 39] width 16 height 10
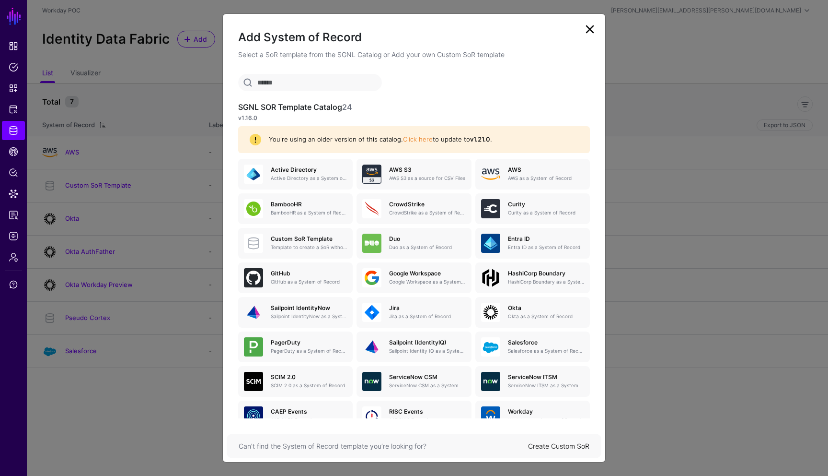
click at [358, 86] on input "text" at bounding box center [310, 82] width 144 height 17
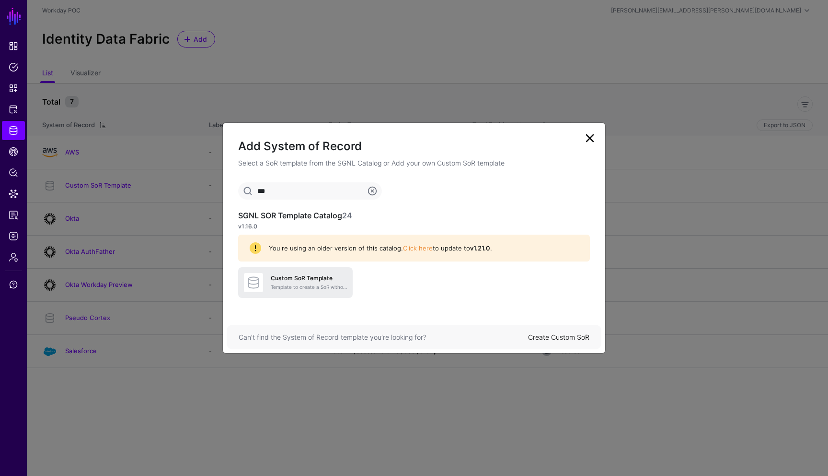
type input "***"
click at [299, 275] on h5 "Custom SoR Template" at bounding box center [309, 278] width 76 height 7
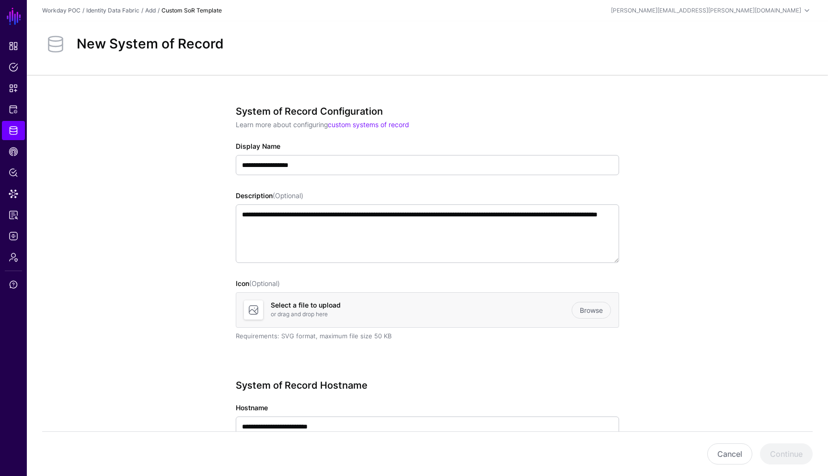
click at [580, 364] on div "**********" at bounding box center [428, 236] width 384 height 262
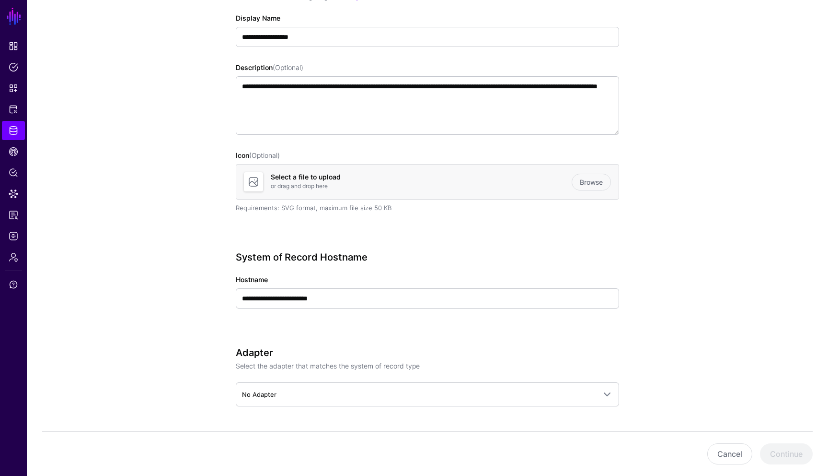
scroll to position [134, 0]
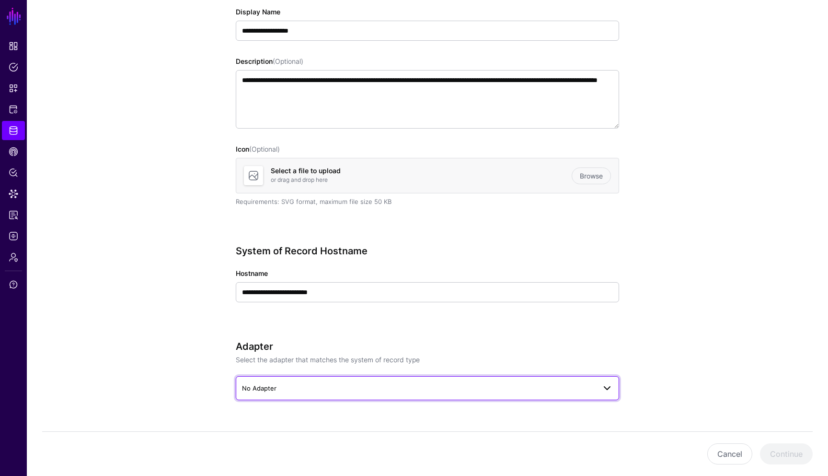
click at [340, 391] on span "No Adapter" at bounding box center [419, 388] width 354 height 11
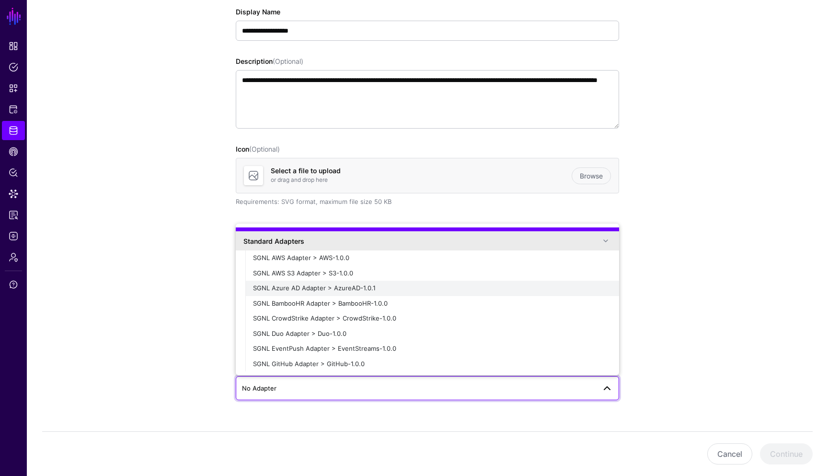
scroll to position [91, 0]
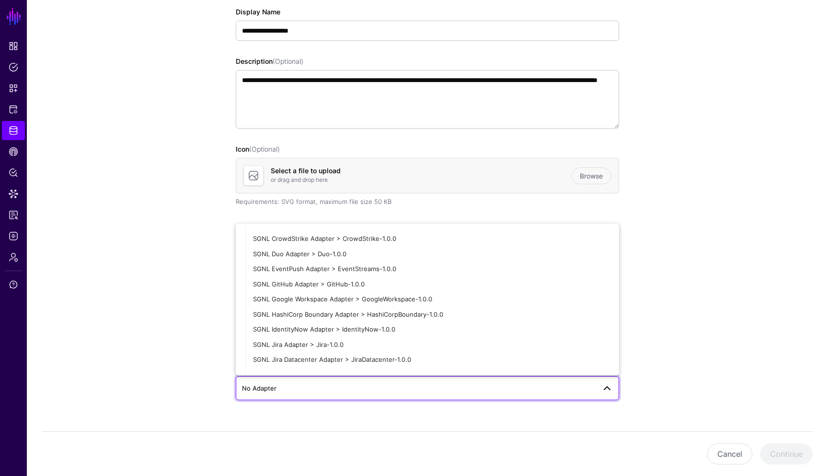
click at [196, 312] on app-datasources-details-form "**********" at bounding box center [428, 220] width 802 height 559
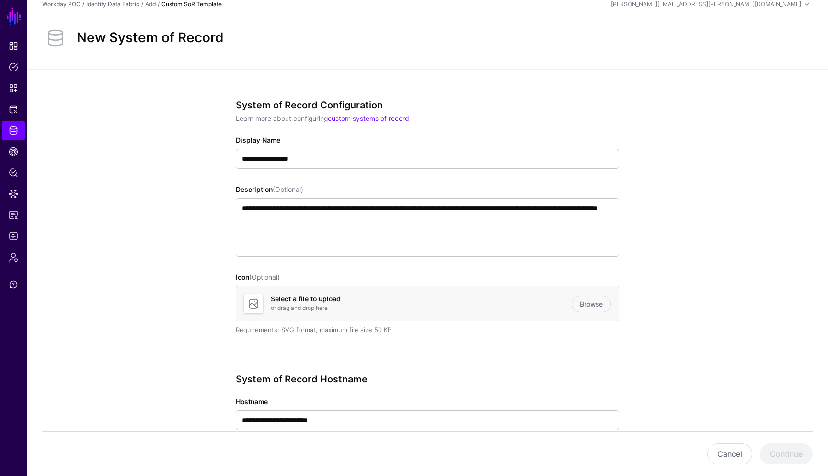
scroll to position [0, 0]
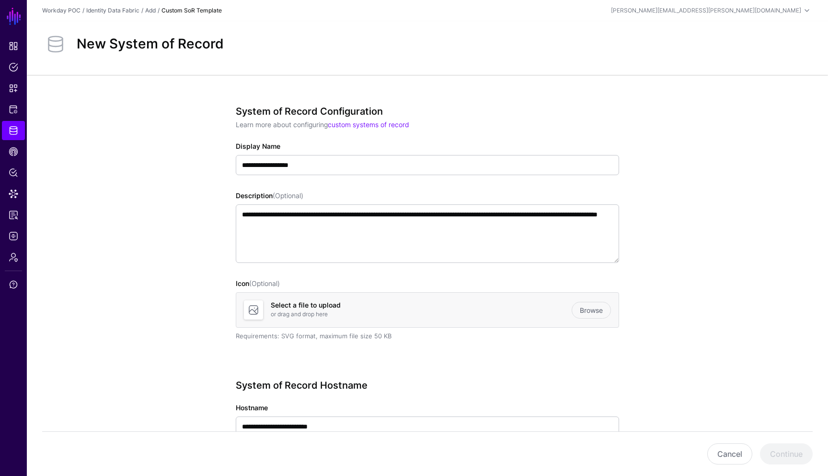
click at [133, 14] on div "Identity Data Fabric" at bounding box center [112, 10] width 53 height 9
click at [158, 12] on div "/" at bounding box center [159, 10] width 6 height 9
click at [154, 11] on link "Add" at bounding box center [150, 10] width 11 height 7
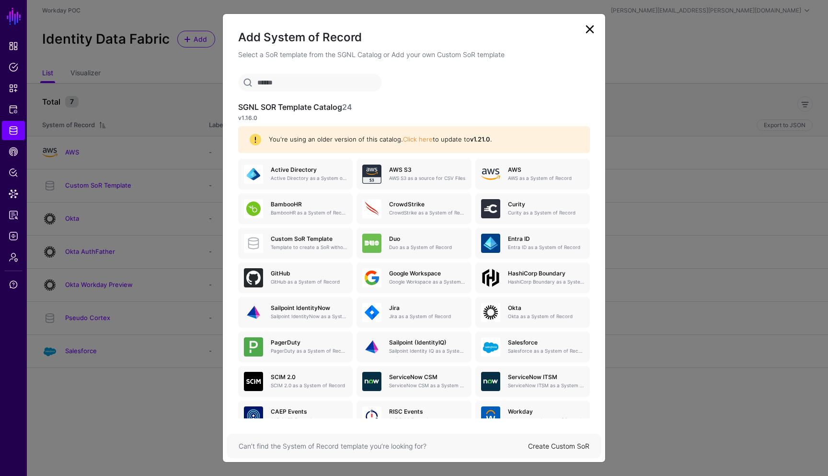
click at [320, 81] on input "text" at bounding box center [310, 82] width 144 height 17
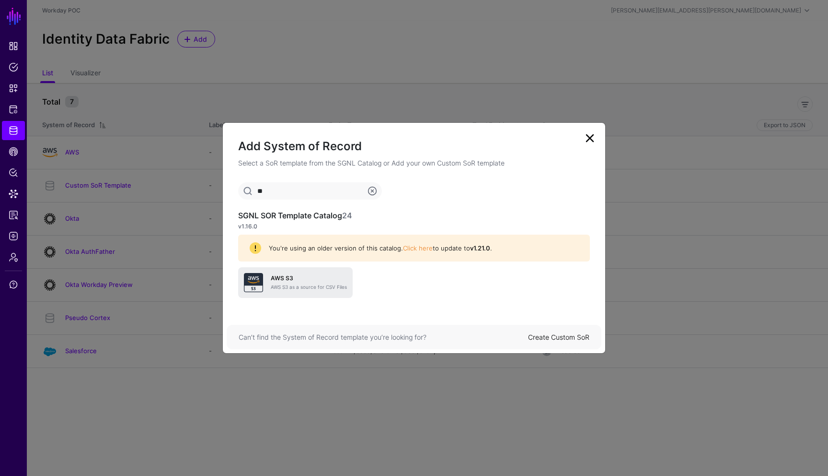
type input "**"
click at [287, 281] on div "AWS S3 AWS S3 as a source for CSV Files" at bounding box center [305, 282] width 84 height 15
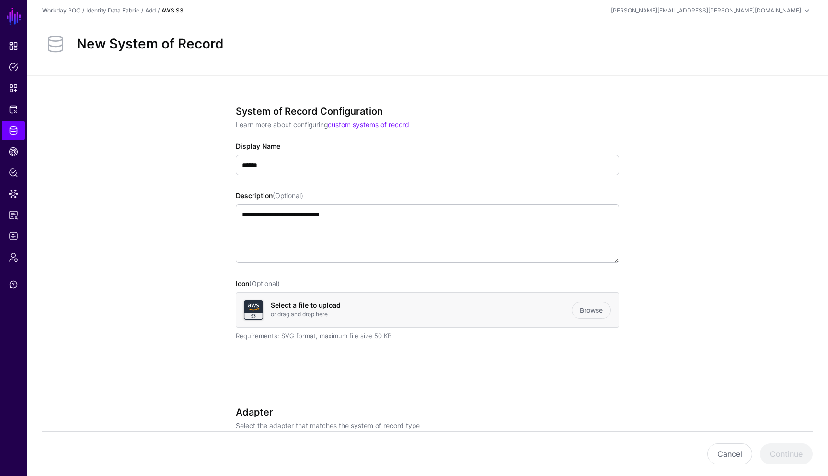
click at [541, 359] on div "**********" at bounding box center [428, 236] width 384 height 262
click at [440, 385] on div at bounding box center [428, 389] width 384 height 12
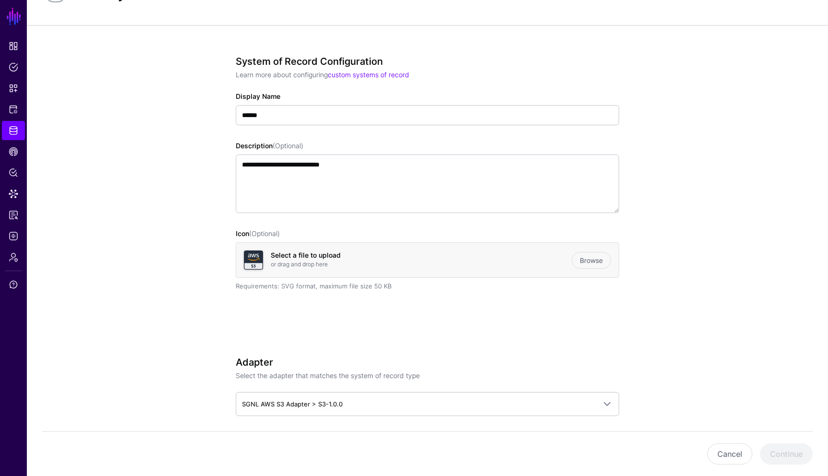
scroll to position [58, 0]
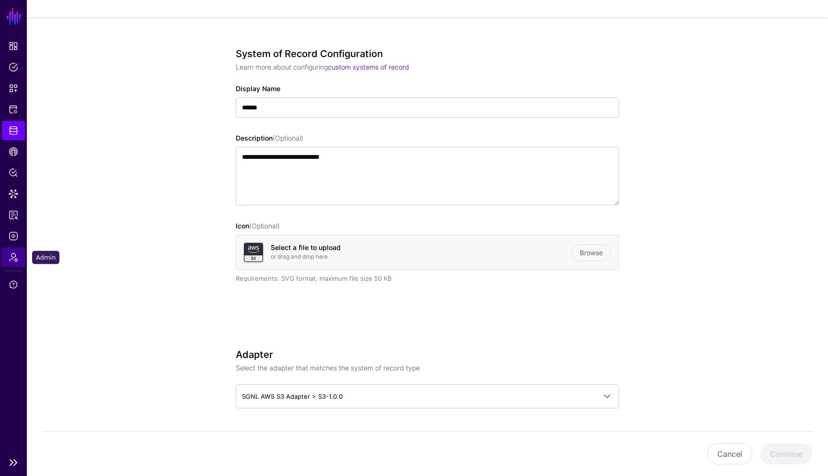
click at [13, 255] on span "Admin" at bounding box center [14, 257] width 10 height 10
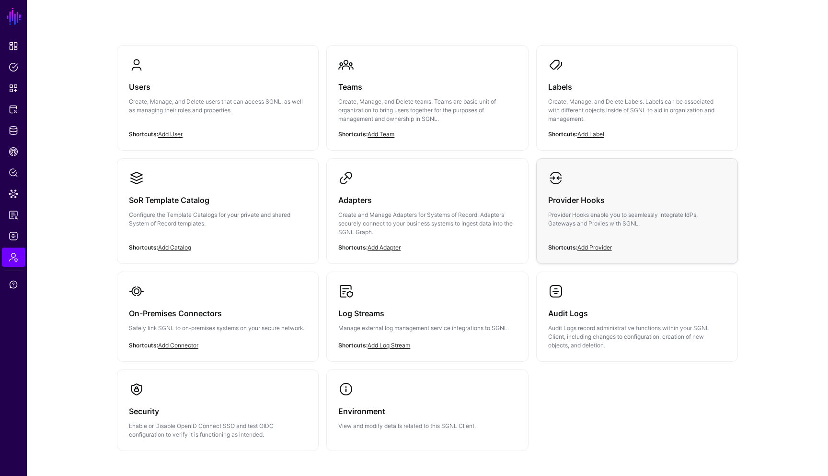
click at [618, 202] on h3 "Provider Hooks" at bounding box center [637, 199] width 178 height 13
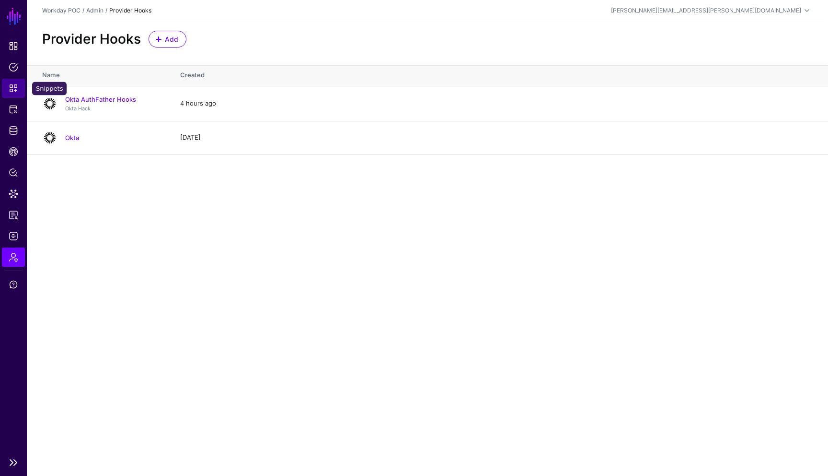
click at [16, 88] on span "Snippets" at bounding box center [14, 88] width 10 height 10
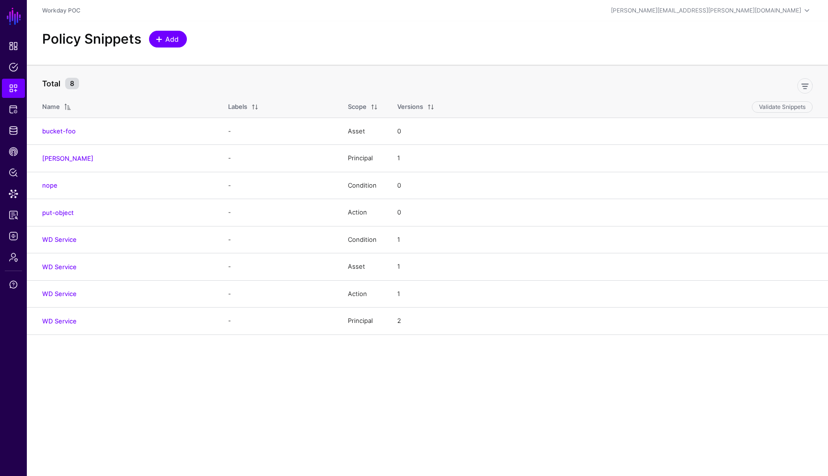
click at [180, 41] on link "Add" at bounding box center [168, 39] width 38 height 17
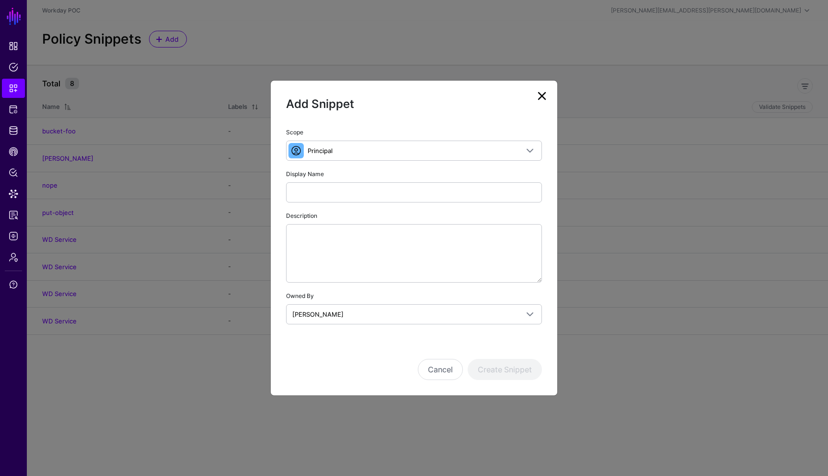
click at [542, 95] on link at bounding box center [542, 95] width 15 height 15
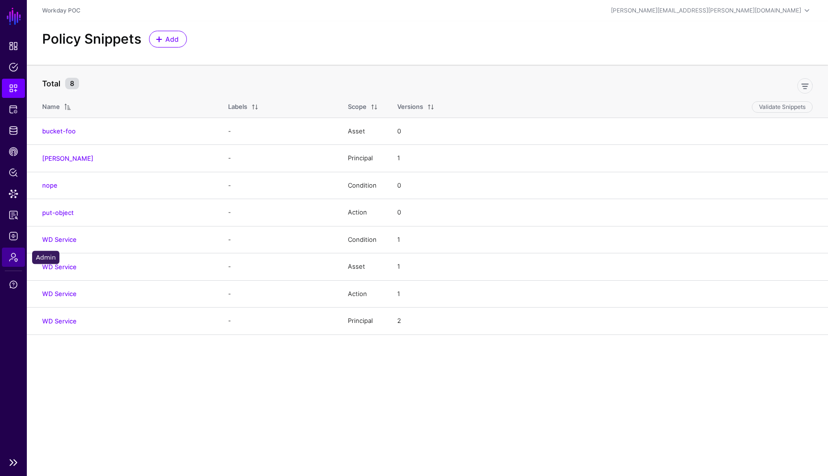
click at [14, 262] on link "Admin" at bounding box center [13, 256] width 23 height 19
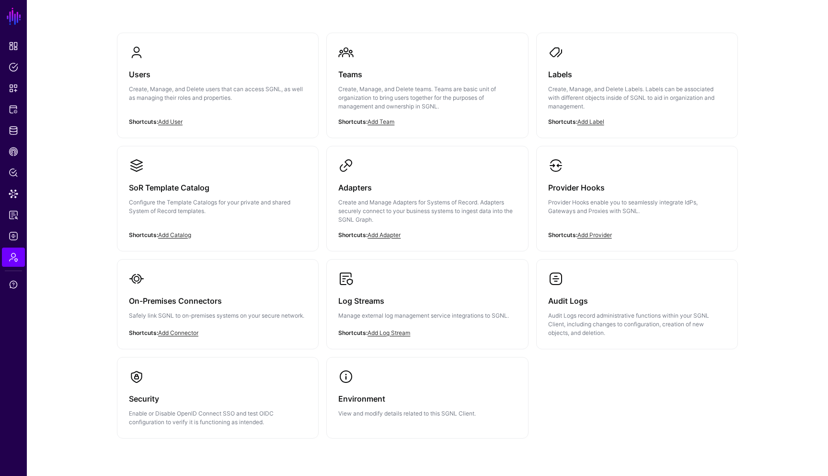
scroll to position [77, 0]
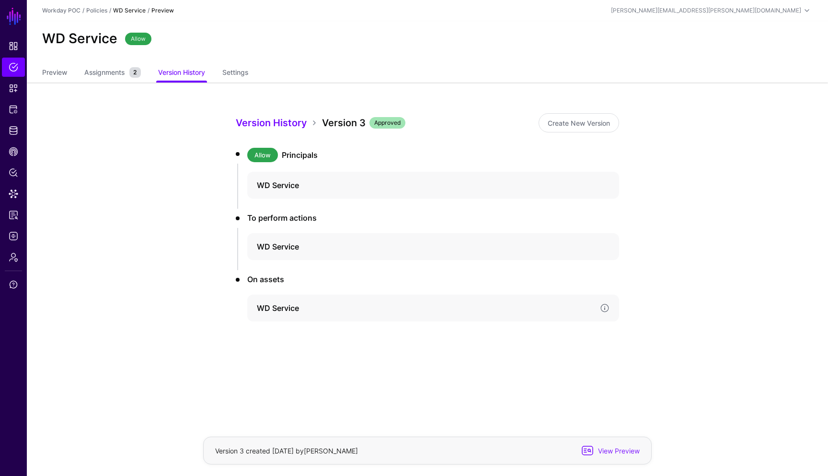
click at [281, 311] on h4 "WD Service" at bounding box center [425, 308] width 336 height 12
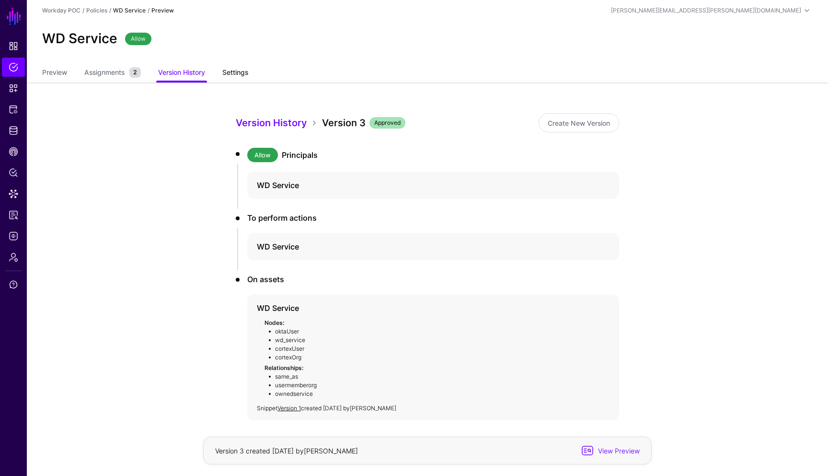
click at [244, 76] on link "Settings" at bounding box center [235, 73] width 26 height 18
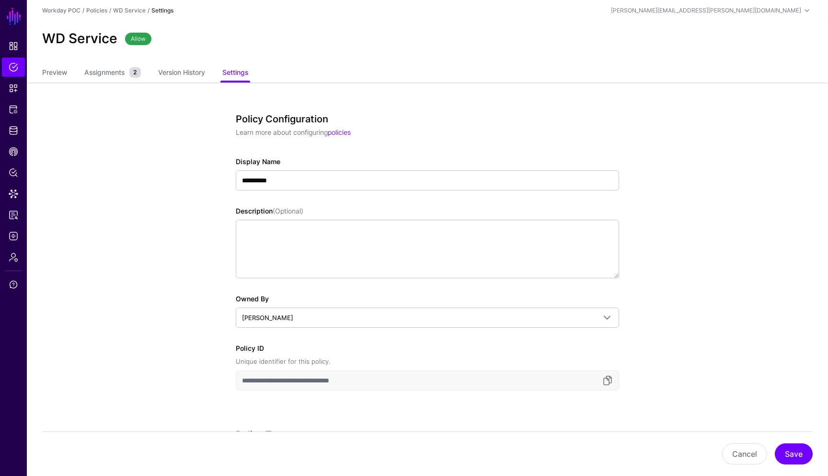
click at [64, 75] on link "Preview" at bounding box center [54, 73] width 25 height 18
